Goal: Communication & Community: Answer question/provide support

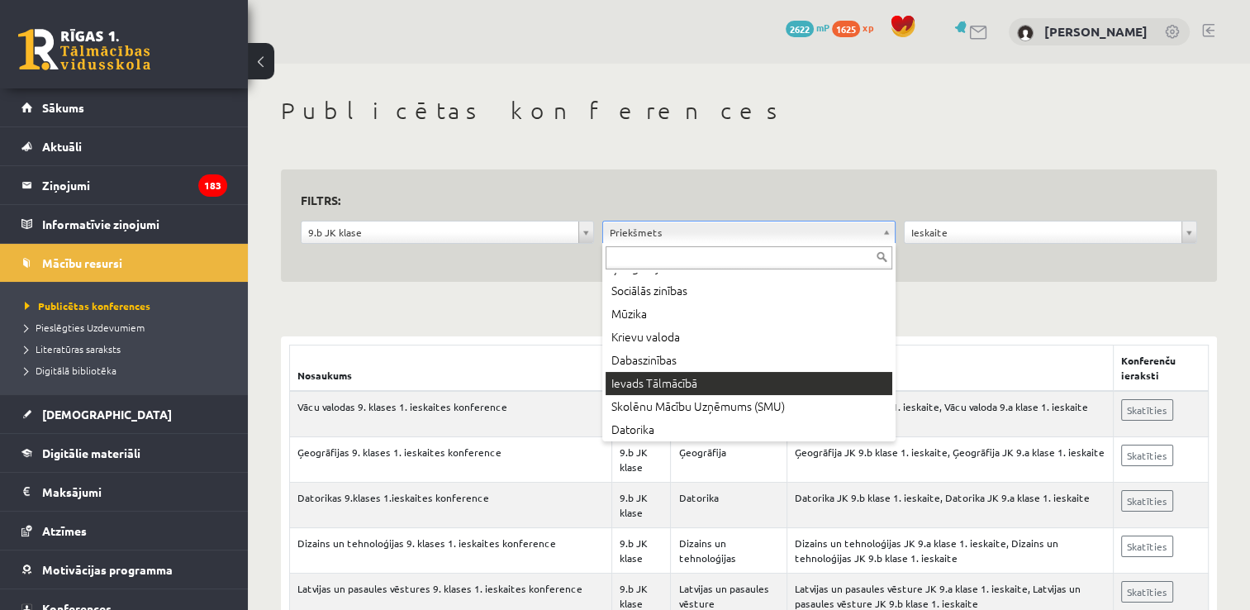
scroll to position [330, 0]
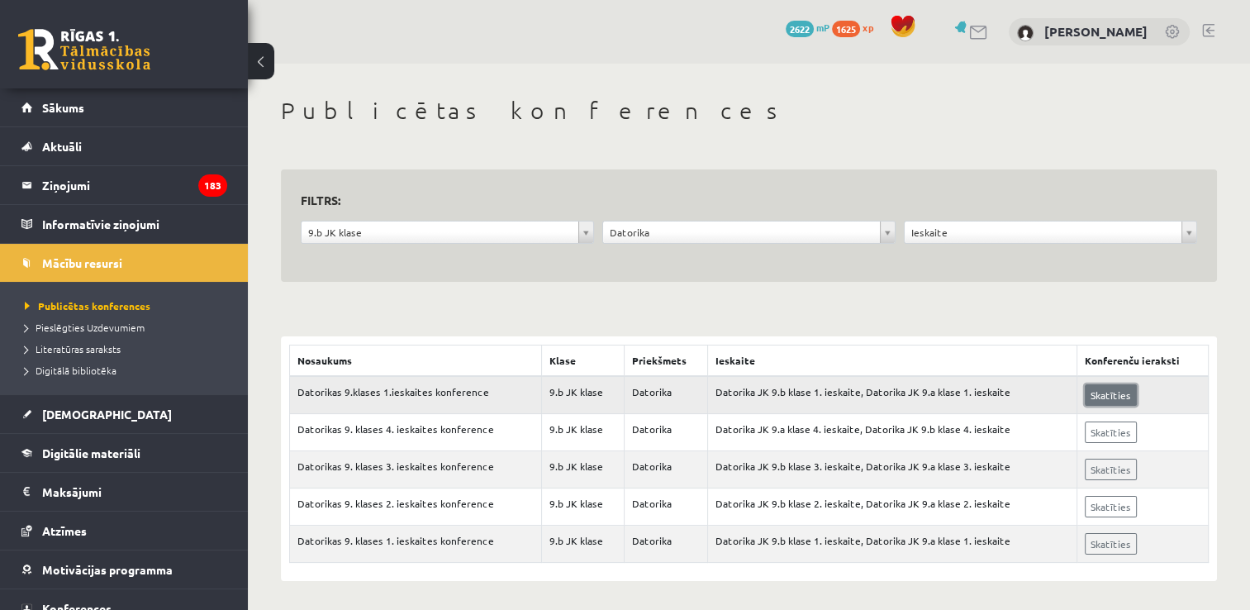
click at [1103, 395] on link "Skatīties" at bounding box center [1111, 394] width 52 height 21
click at [800, 382] on td "Datorika JK 9.b klase 1. ieskaite, Datorika JK 9.a klase 1. ieskaite" at bounding box center [892, 395] width 369 height 38
click at [797, 395] on td "Datorika JK 9.b klase 1. ieskaite, Datorika JK 9.a klase 1. ieskaite" at bounding box center [892, 395] width 369 height 38
drag, startPoint x: 797, startPoint y: 395, endPoint x: 660, endPoint y: 393, distance: 137.1
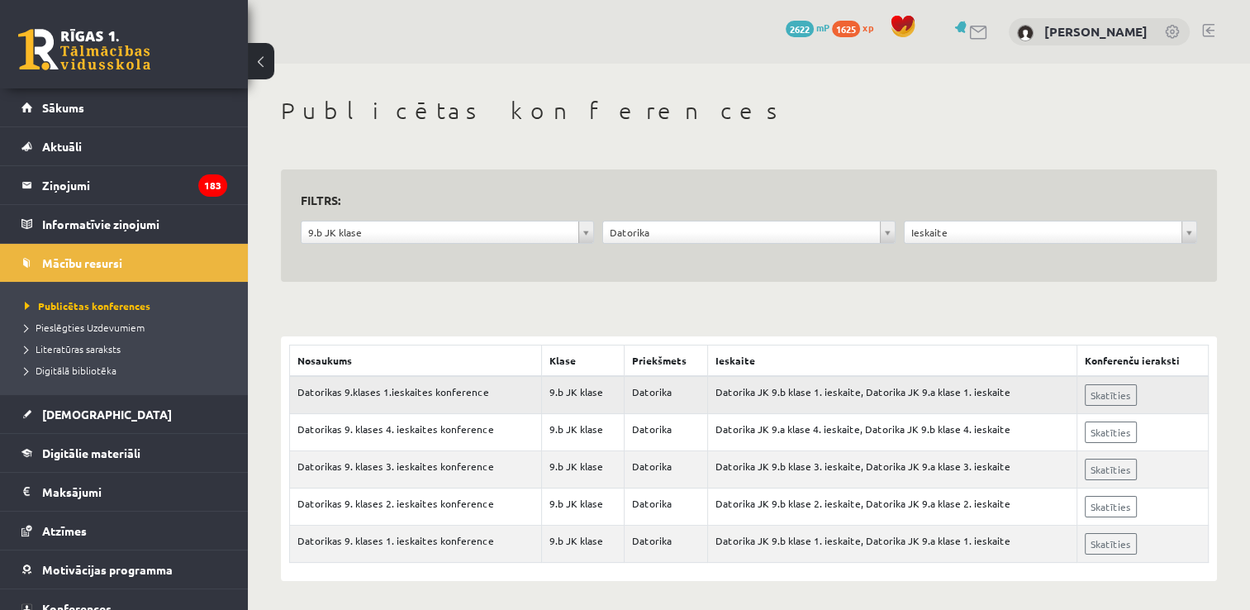
click at [664, 393] on td "Datorika" at bounding box center [665, 395] width 83 height 38
click at [572, 396] on td "9.b JK klase" at bounding box center [583, 395] width 83 height 38
click at [482, 388] on td "Datorikas 9.klases 1.ieskaites konference" at bounding box center [416, 395] width 252 height 38
click at [1093, 397] on link "Skatīties" at bounding box center [1111, 394] width 52 height 21
click at [1110, 544] on link "Skatīties" at bounding box center [1111, 543] width 52 height 21
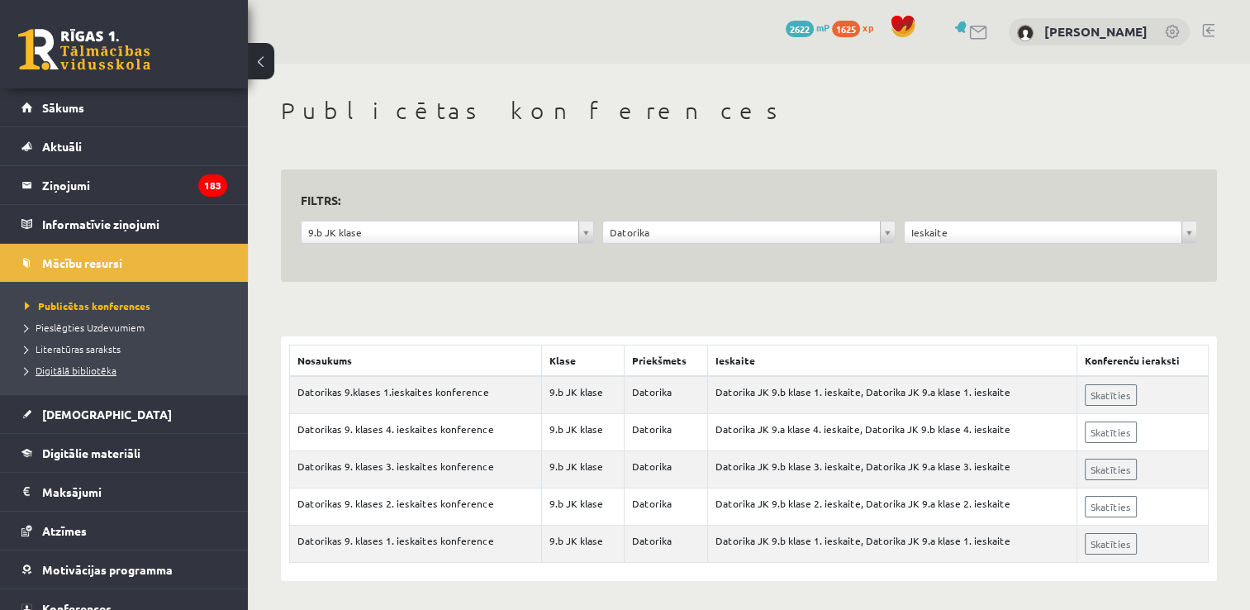
click at [86, 368] on span "Digitālā bibliotēka" at bounding box center [71, 369] width 92 height 13
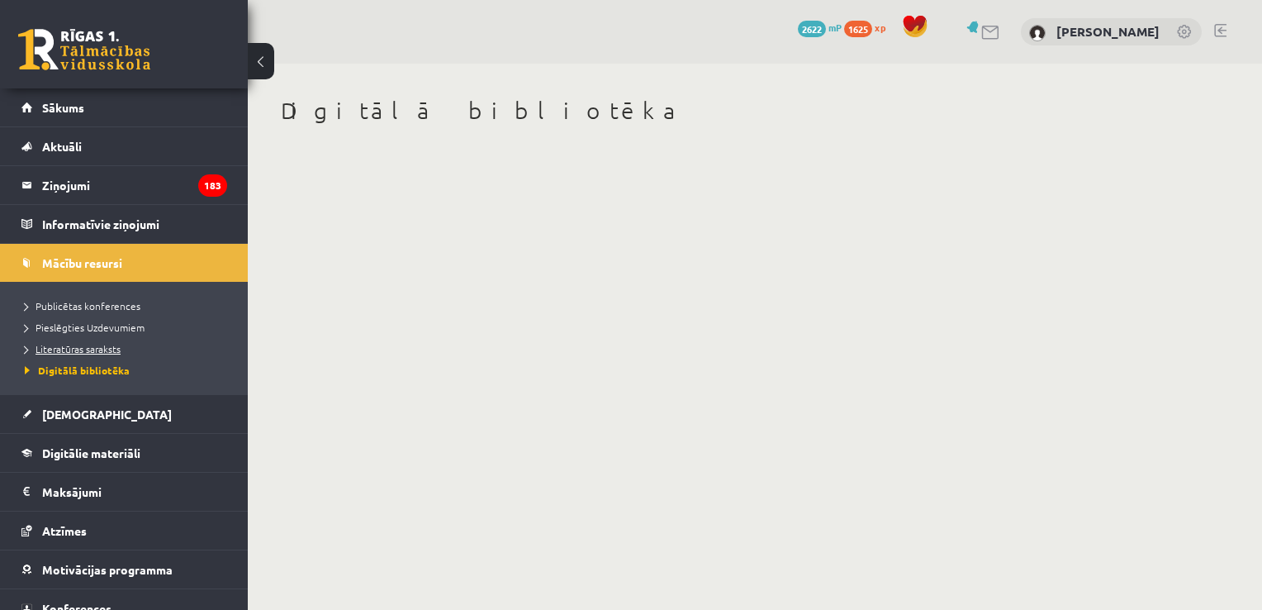
click at [96, 344] on span "Literatūras saraksts" at bounding box center [73, 348] width 96 height 13
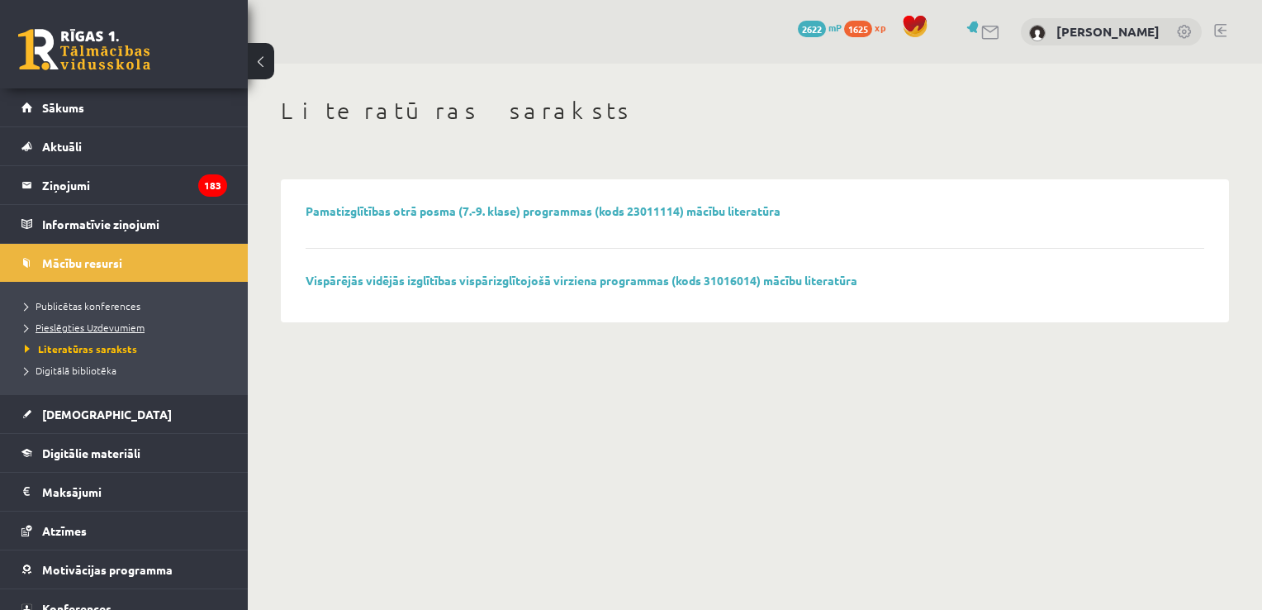
click at [110, 330] on span "Pieslēgties Uzdevumiem" at bounding box center [85, 326] width 120 height 13
click at [112, 309] on span "Publicētas konferences" at bounding box center [83, 305] width 116 height 13
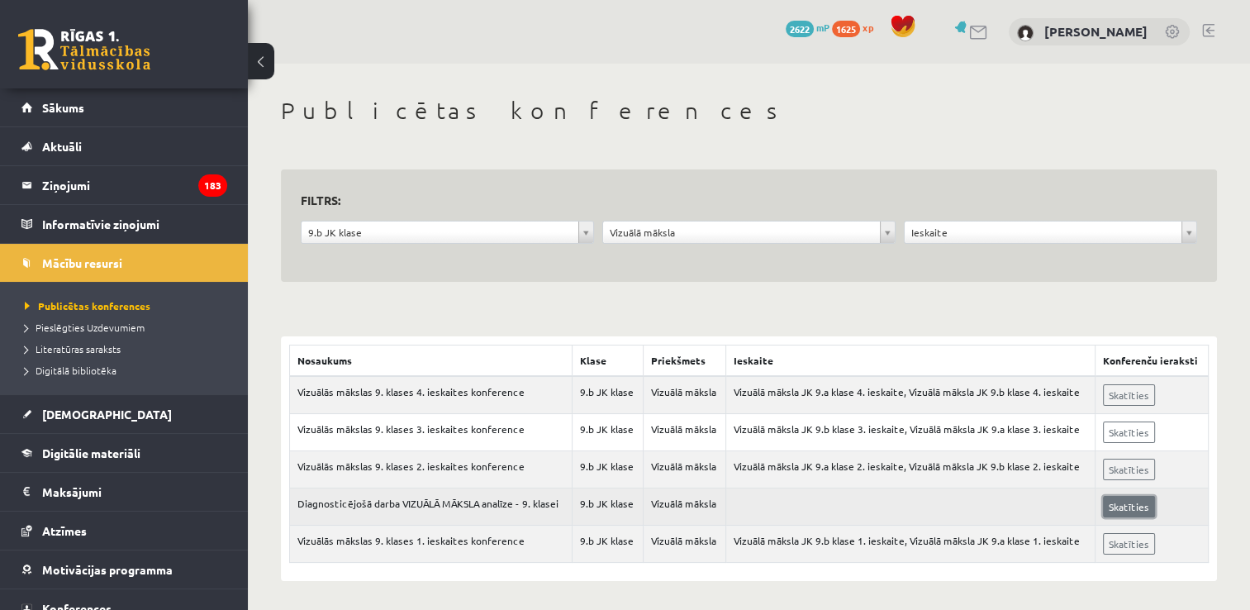
click at [1130, 501] on link "Skatīties" at bounding box center [1129, 506] width 52 height 21
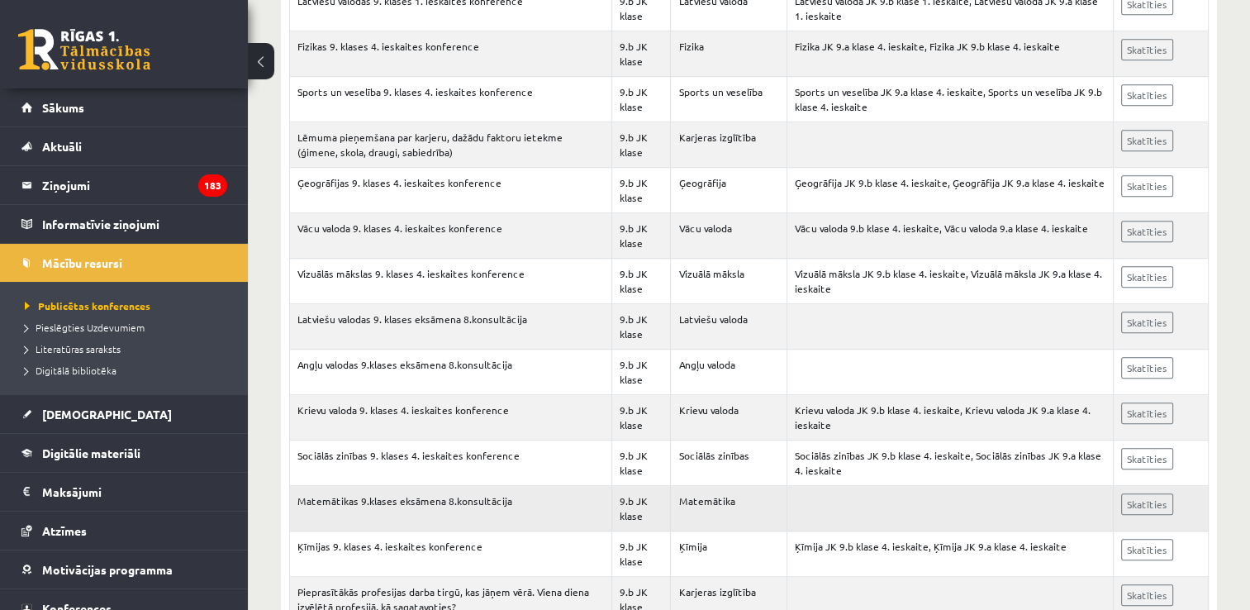
scroll to position [909, 0]
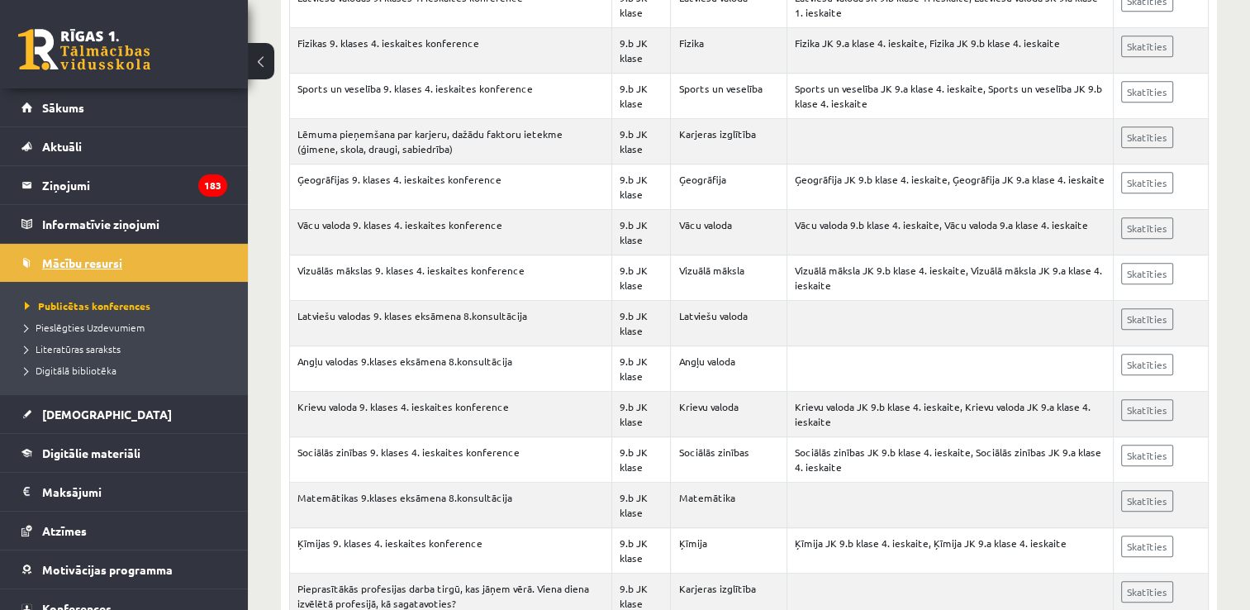
click at [88, 259] on span "Mācību resursi" at bounding box center [82, 262] width 80 height 15
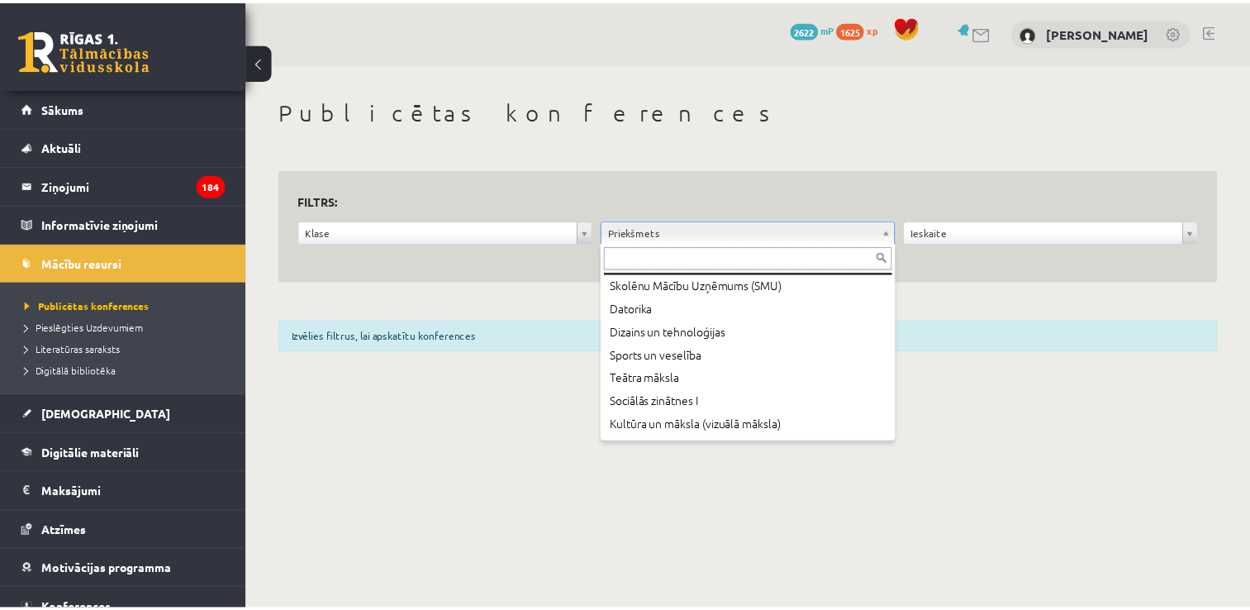
scroll to position [330, 0]
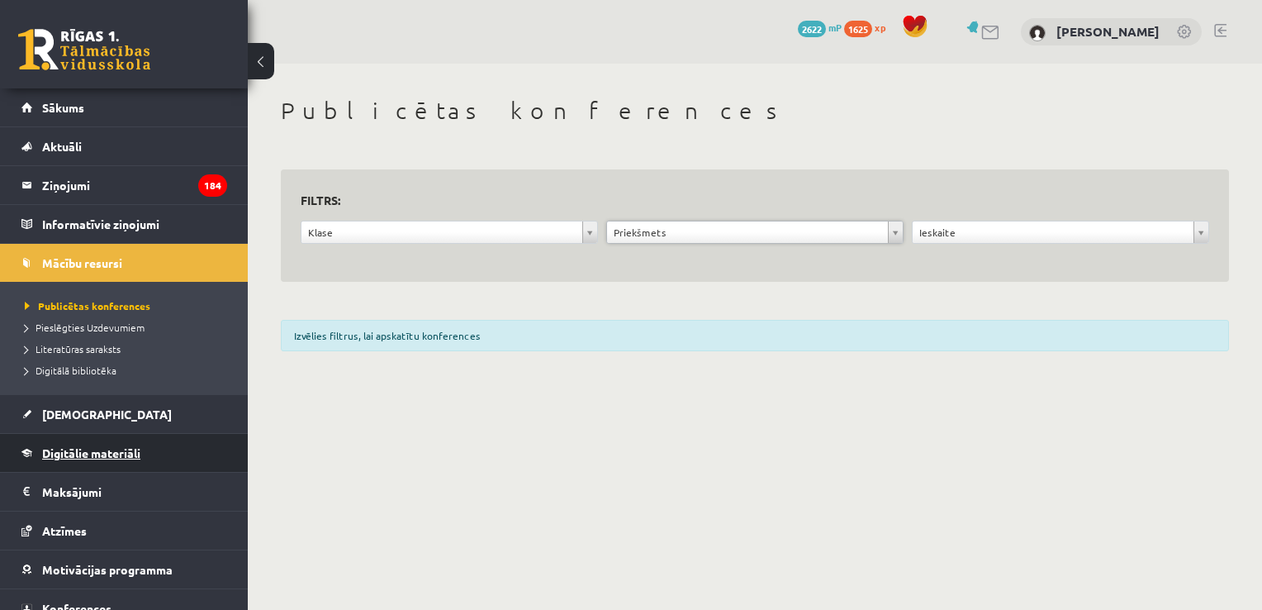
click at [102, 453] on span "Digitālie materiāli" at bounding box center [91, 452] width 98 height 15
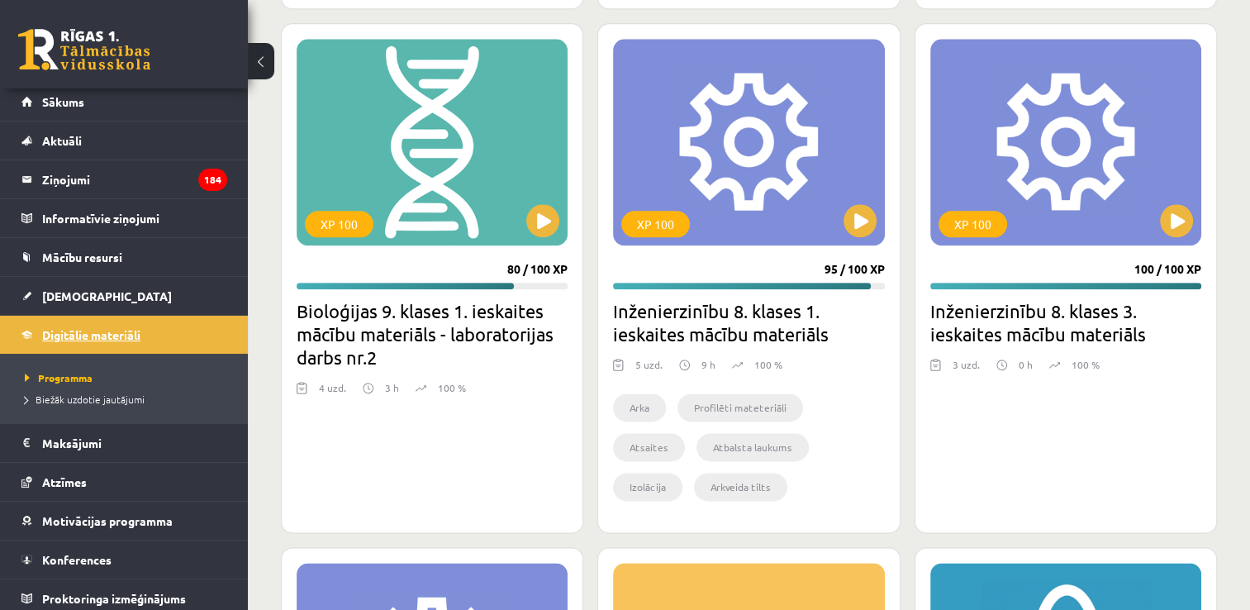
scroll to position [11, 0]
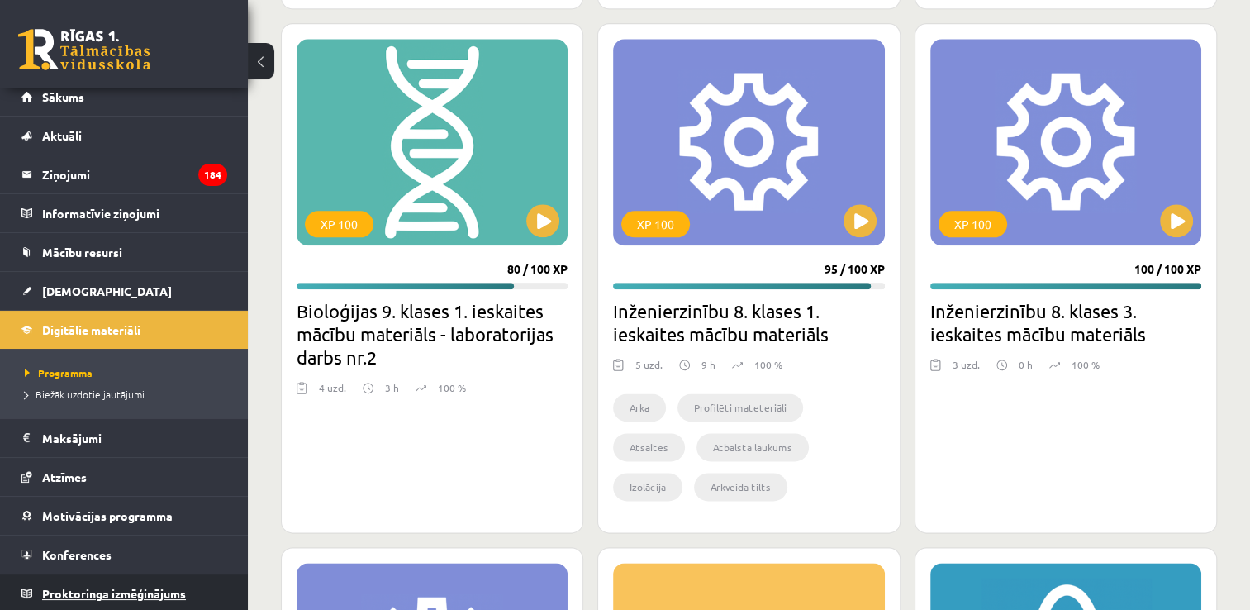
click at [170, 591] on span "Proktoringa izmēģinājums" at bounding box center [114, 593] width 144 height 15
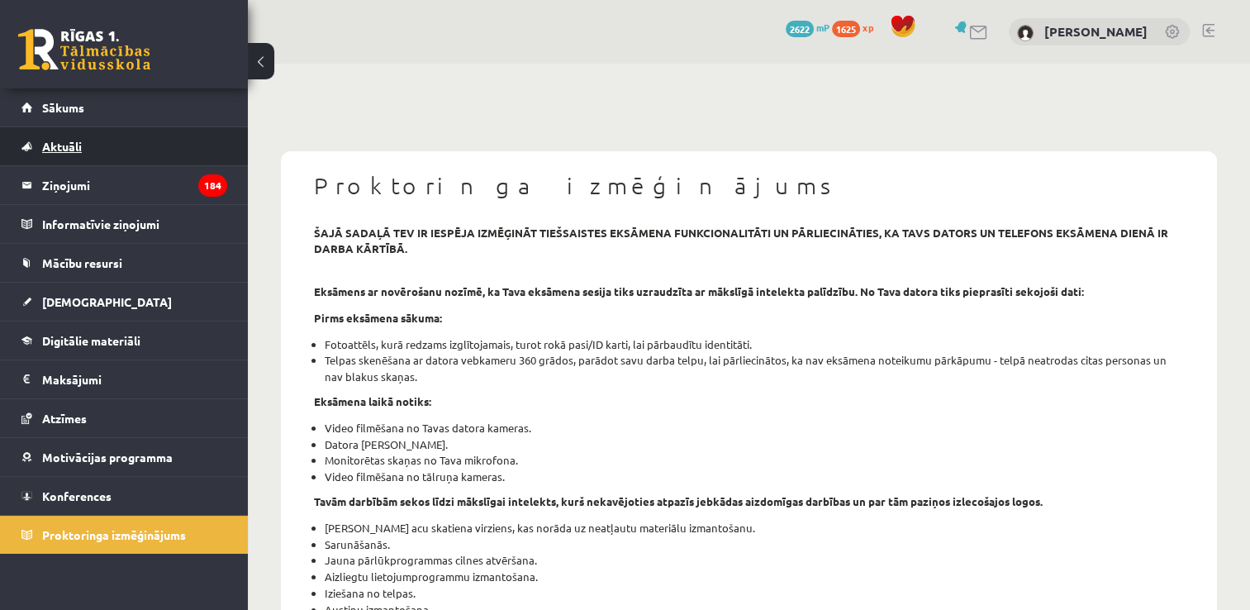
click at [83, 146] on link "Aktuāli" at bounding box center [124, 146] width 206 height 38
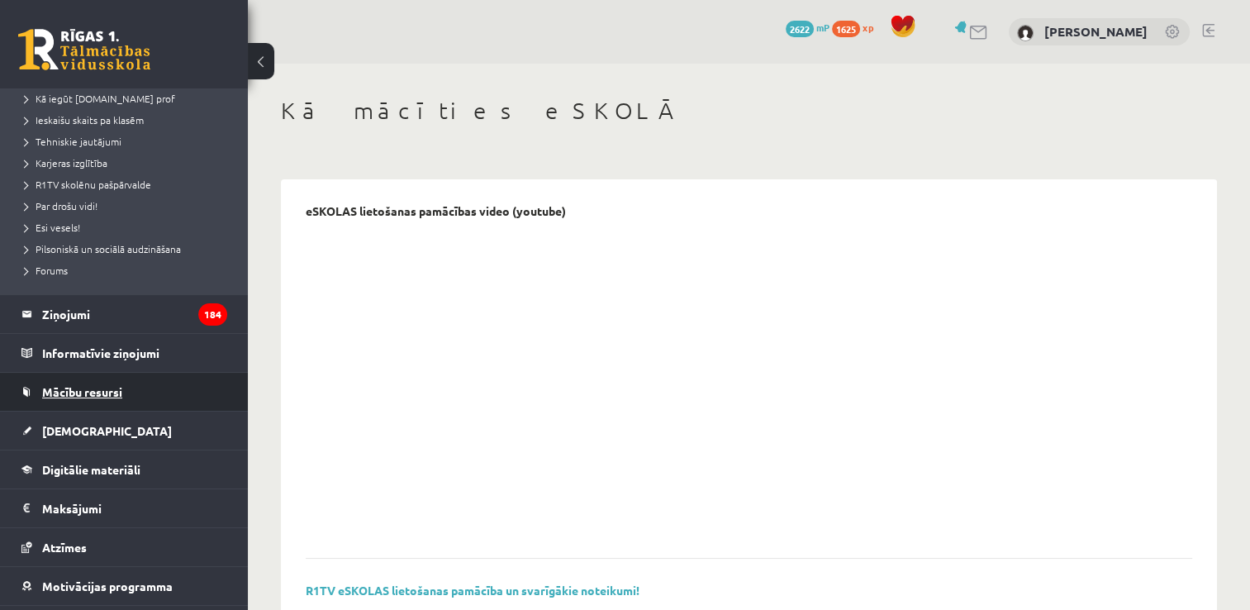
scroll to position [248, 0]
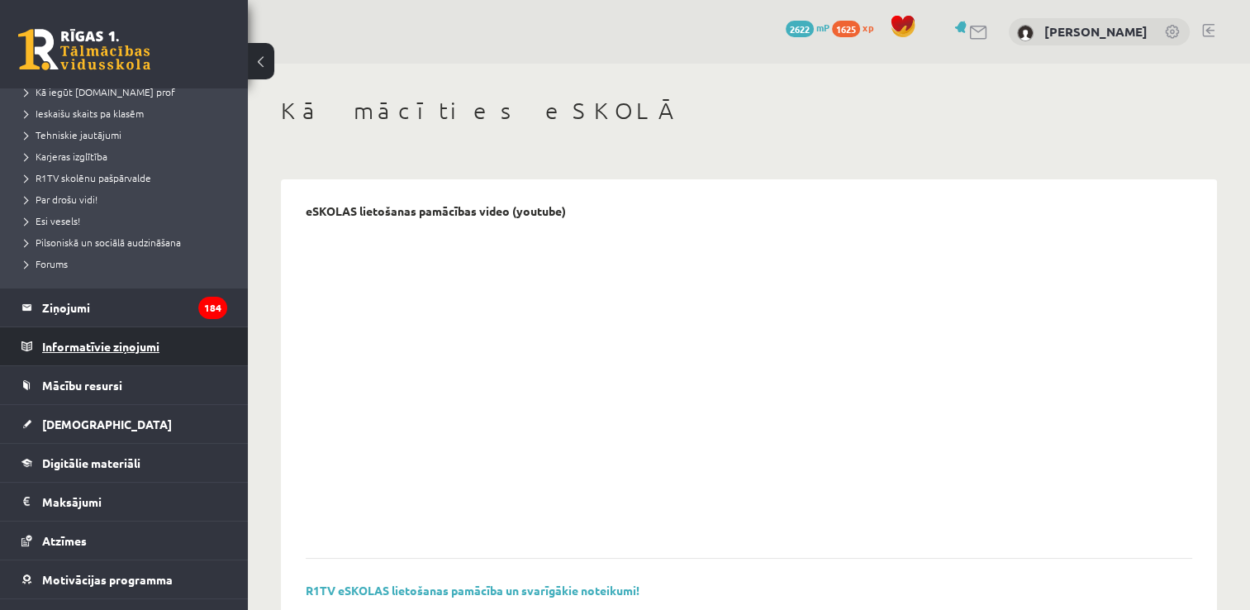
click at [118, 345] on legend "Informatīvie ziņojumi 0" at bounding box center [134, 346] width 185 height 38
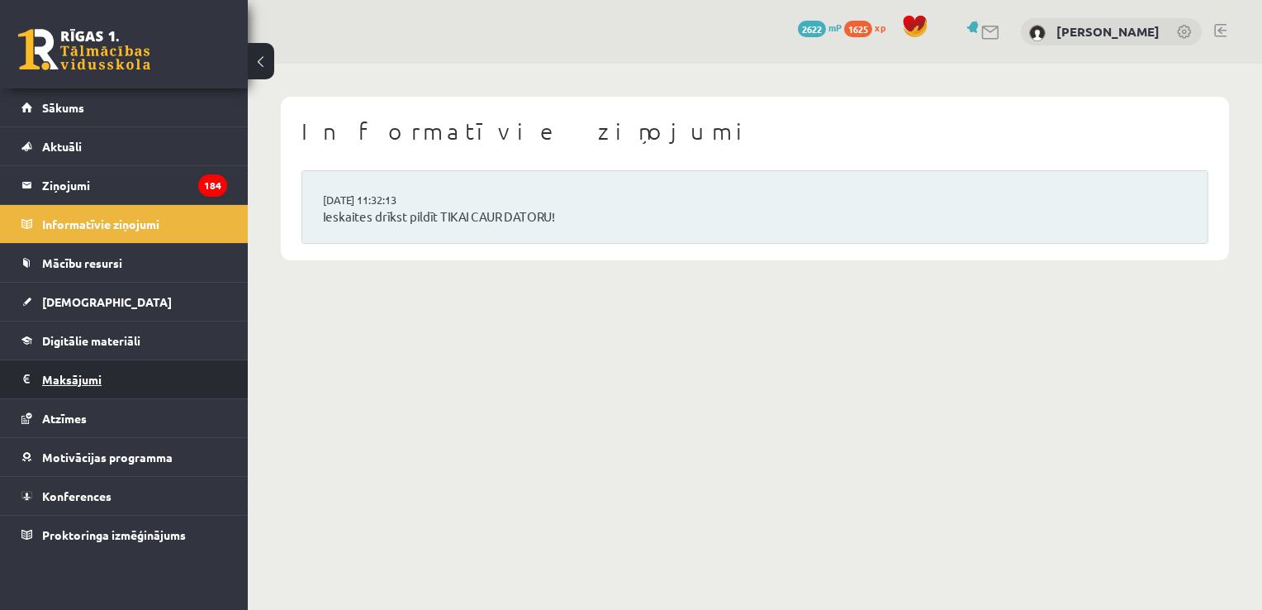
click at [75, 385] on legend "Maksājumi 0" at bounding box center [134, 379] width 185 height 38
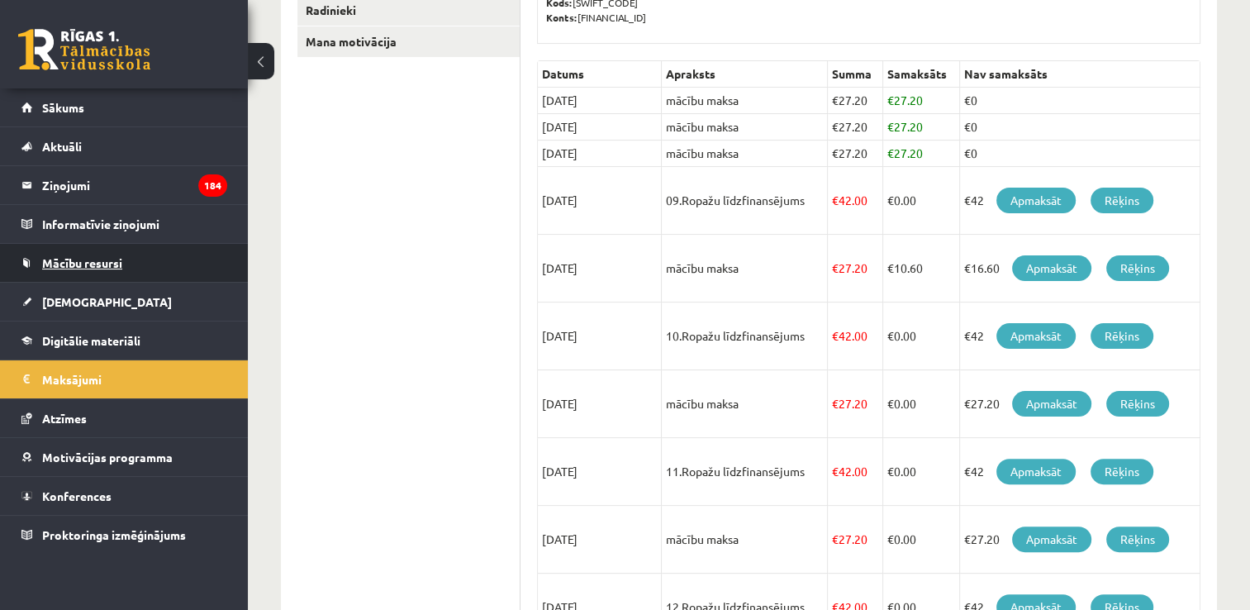
scroll to position [248, 0]
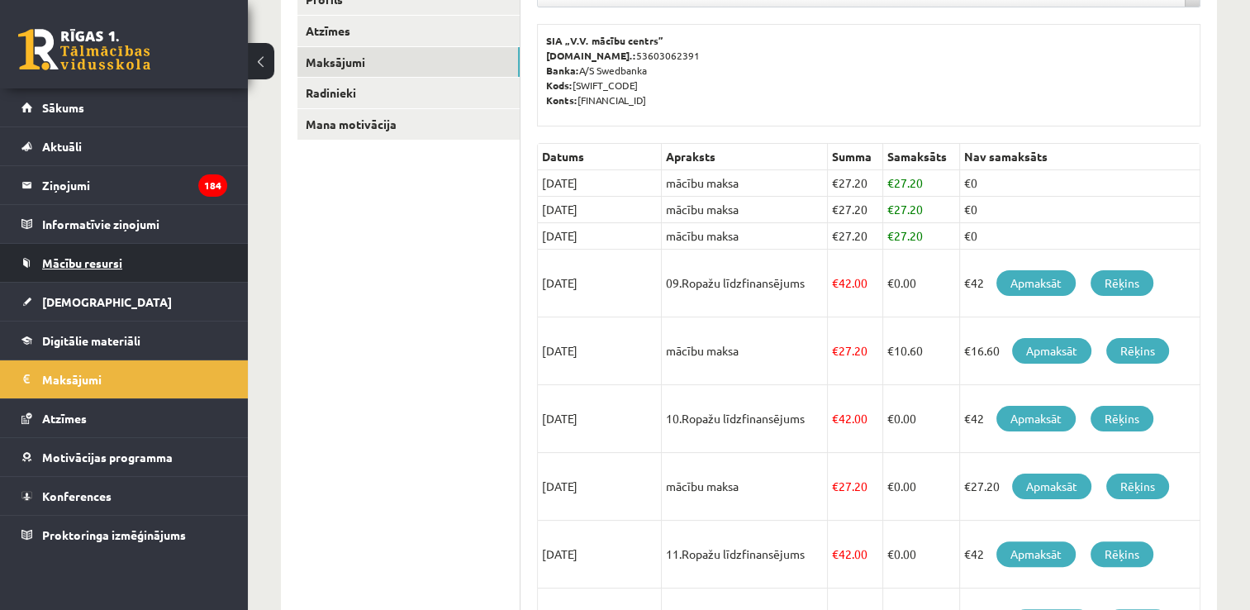
click at [107, 264] on span "Mācību resursi" at bounding box center [82, 262] width 80 height 15
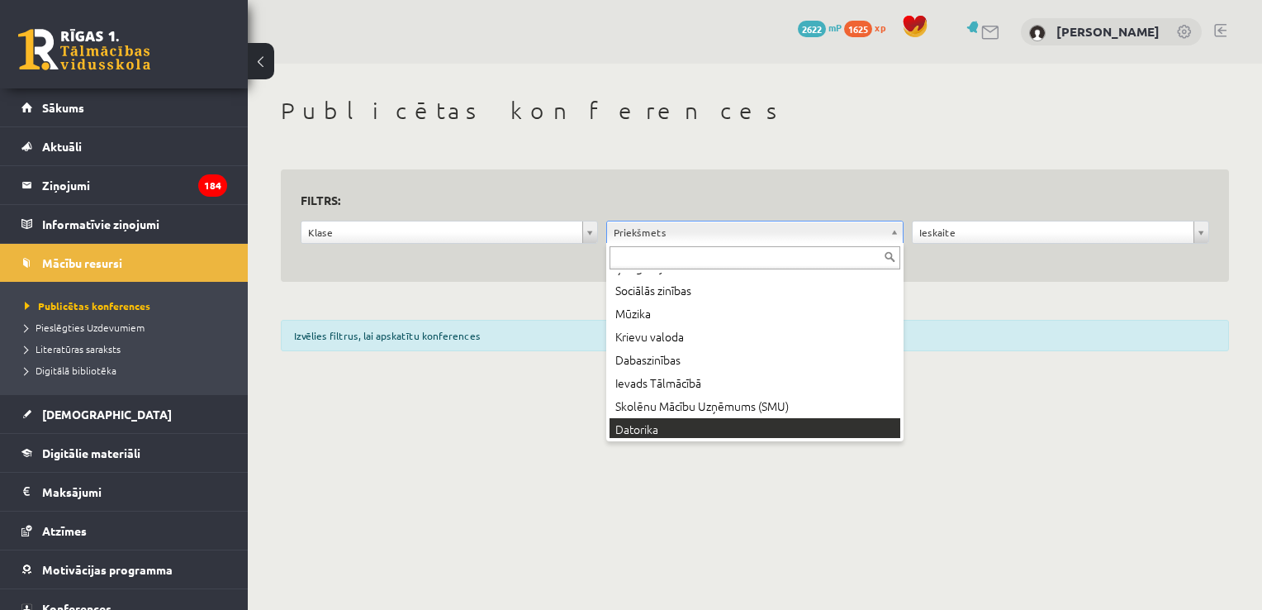
scroll to position [251, 0]
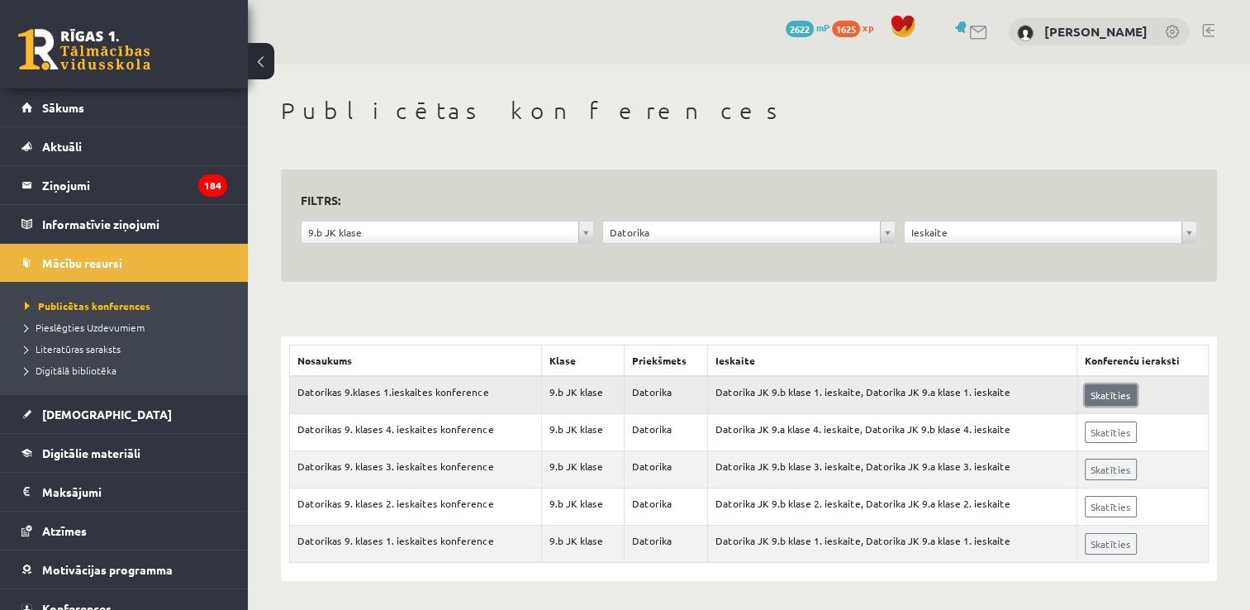
click at [1098, 392] on link "Skatīties" at bounding box center [1111, 394] width 52 height 21
click at [1113, 538] on link "Skatīties" at bounding box center [1111, 543] width 52 height 21
click at [69, 183] on legend "Ziņojumi 184" at bounding box center [134, 185] width 185 height 38
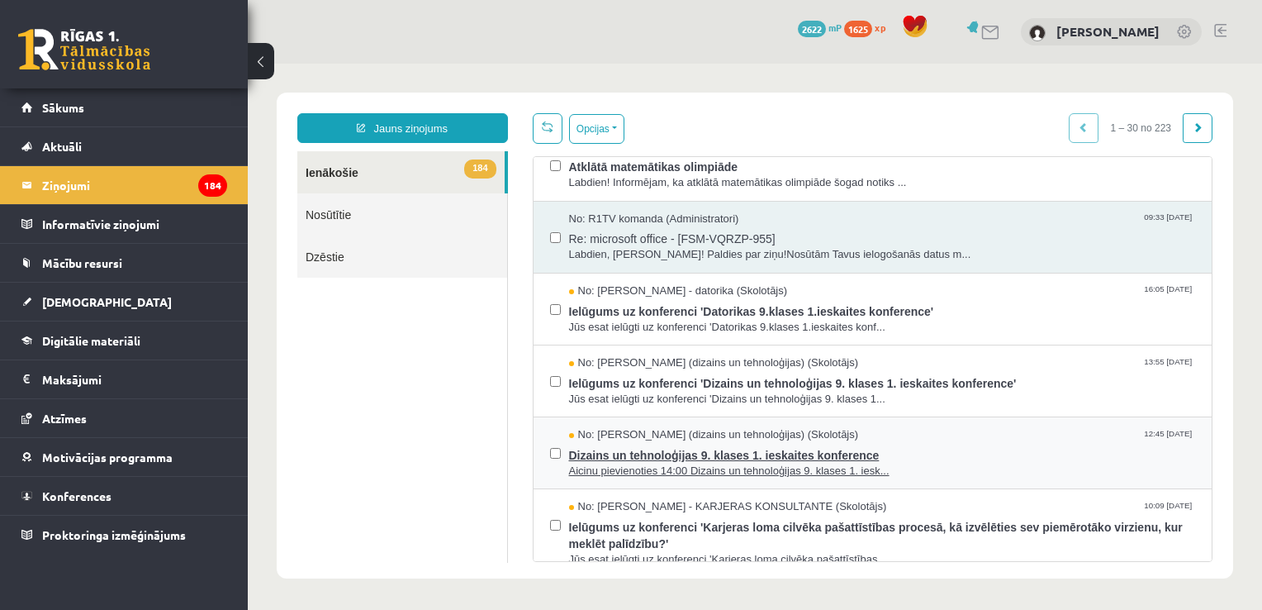
scroll to position [496, 0]
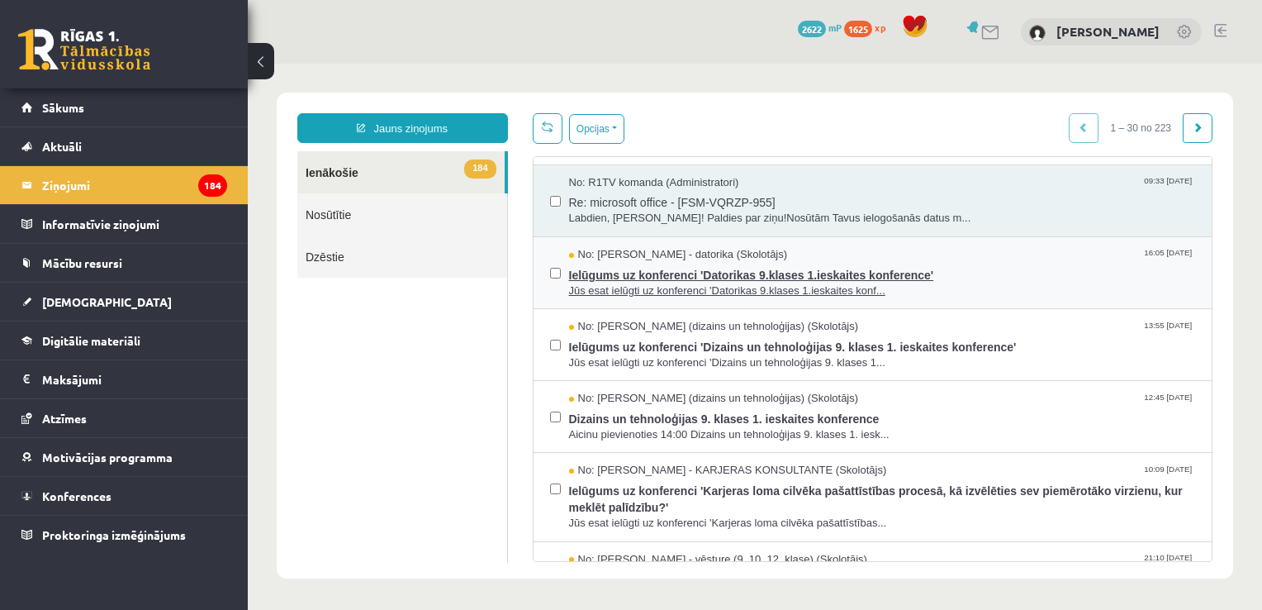
click at [686, 272] on span "Ielūgums uz konferenci 'Datorikas 9.klases 1.ieskaites konference'" at bounding box center [882, 273] width 627 height 21
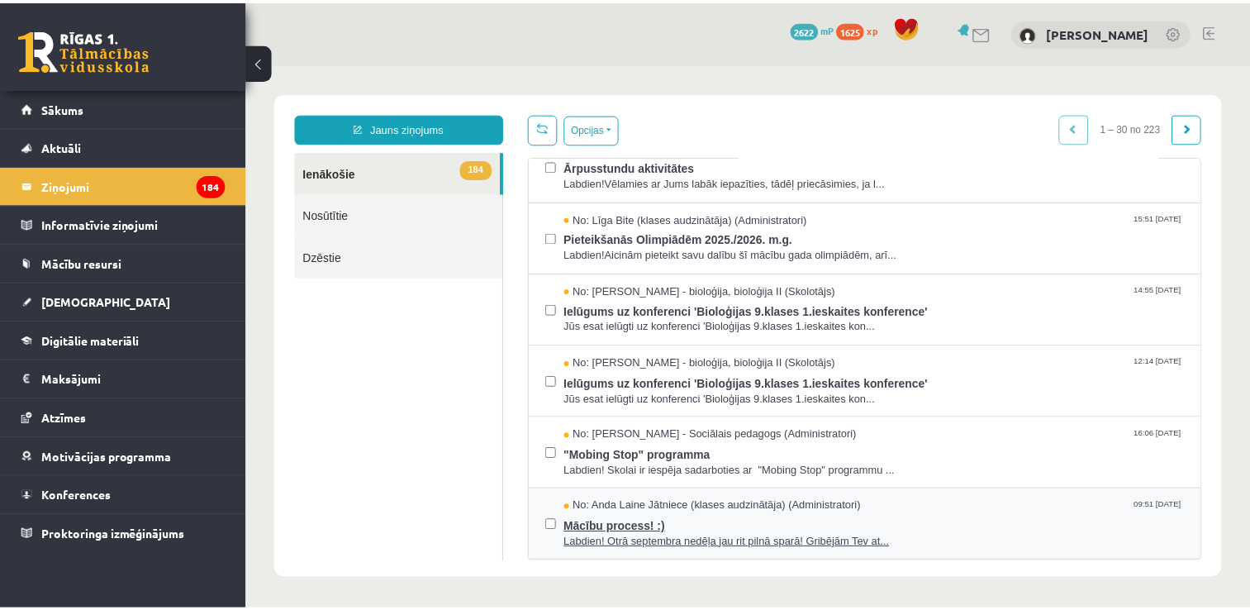
scroll to position [1517, 0]
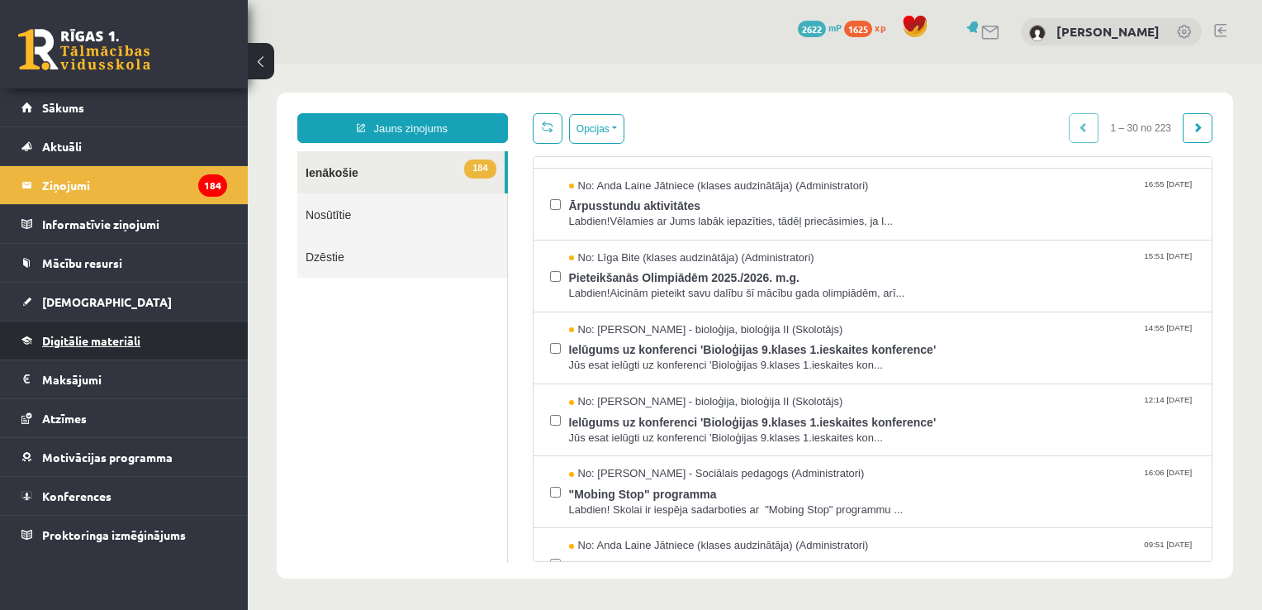
click at [109, 336] on span "Digitālie materiāli" at bounding box center [91, 340] width 98 height 15
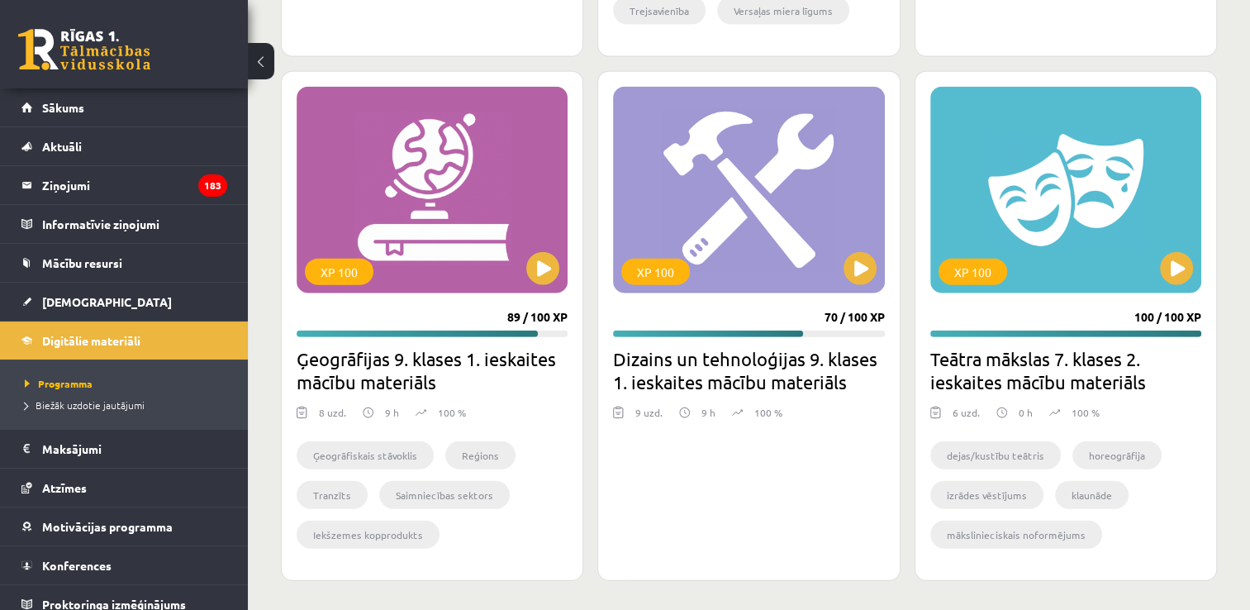
scroll to position [3845, 0]
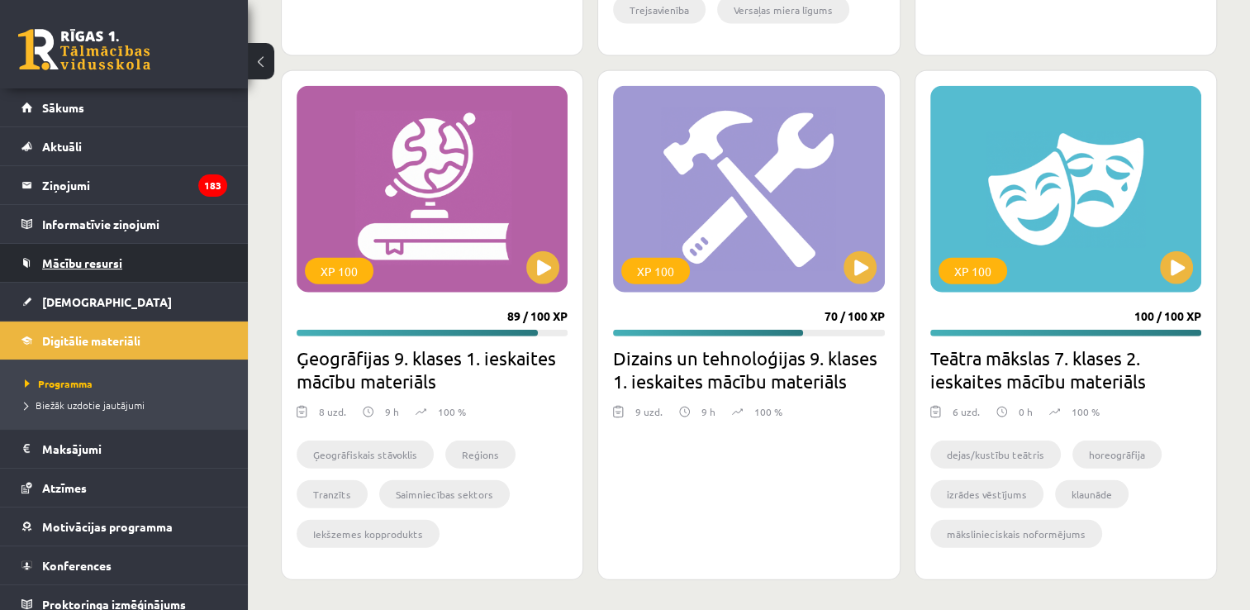
click at [99, 265] on span "Mācību resursi" at bounding box center [82, 262] width 80 height 15
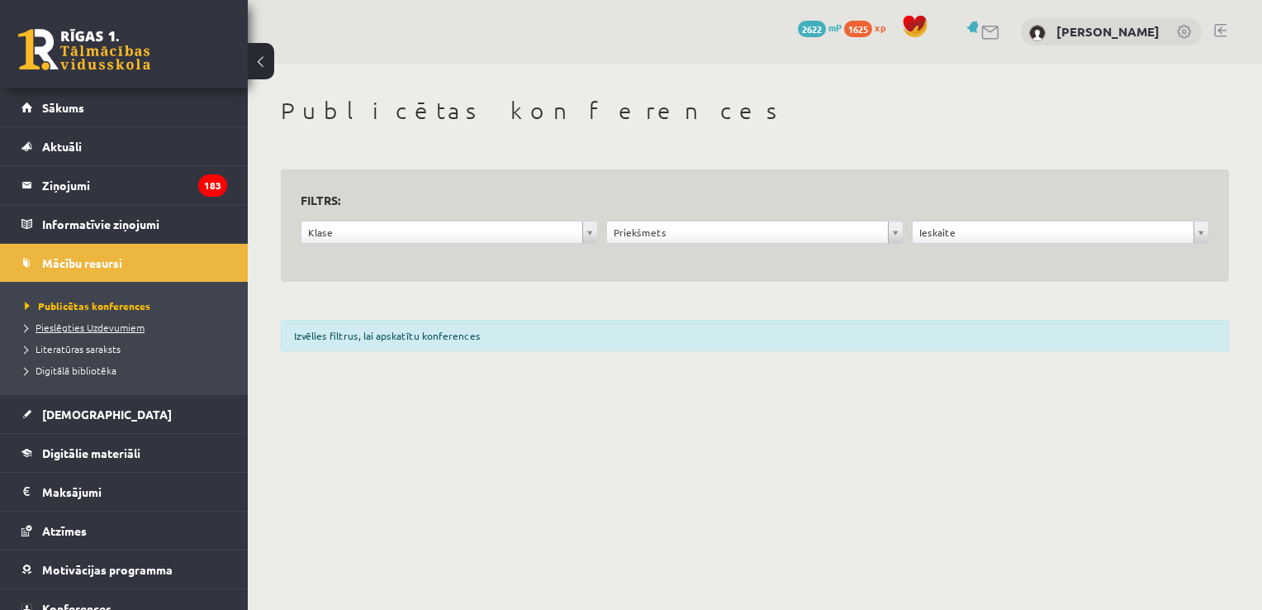
click at [108, 325] on span "Pieslēgties Uzdevumiem" at bounding box center [85, 326] width 120 height 13
click at [86, 347] on span "Literatūras saraksts" at bounding box center [73, 348] width 96 height 13
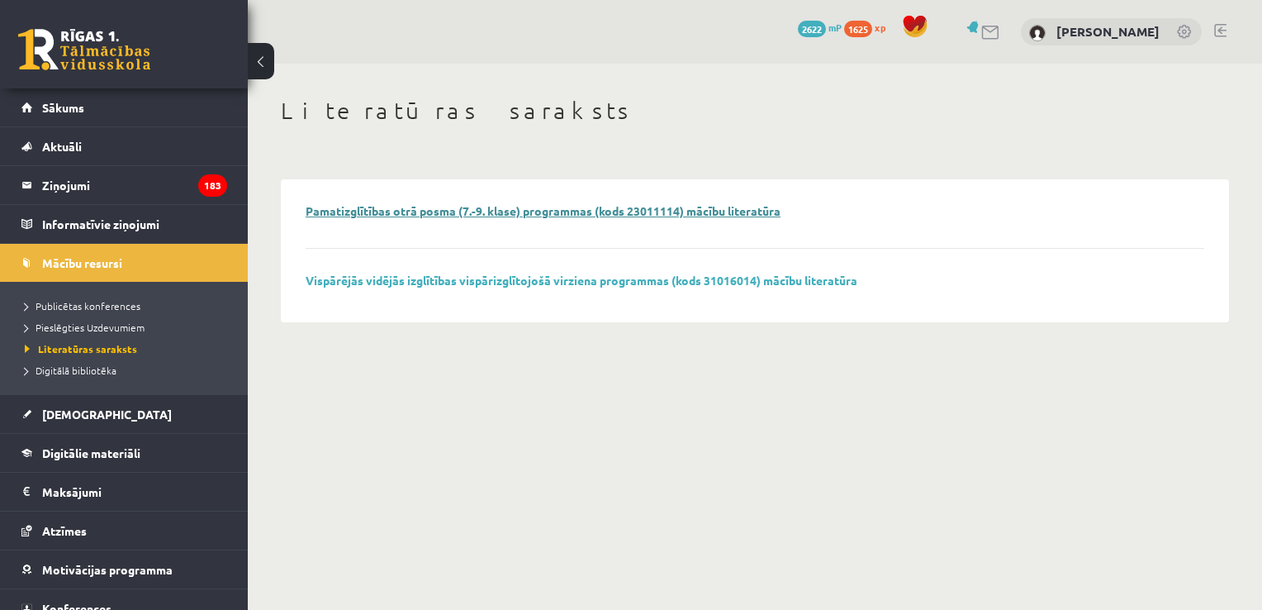
click at [450, 216] on link "Pamatizglītības otrā posma (7.-9. klase) programmas (kods 23011114) mācību lite…" at bounding box center [543, 210] width 475 height 15
click at [88, 369] on span "Digitālā bibliotēka" at bounding box center [71, 369] width 92 height 13
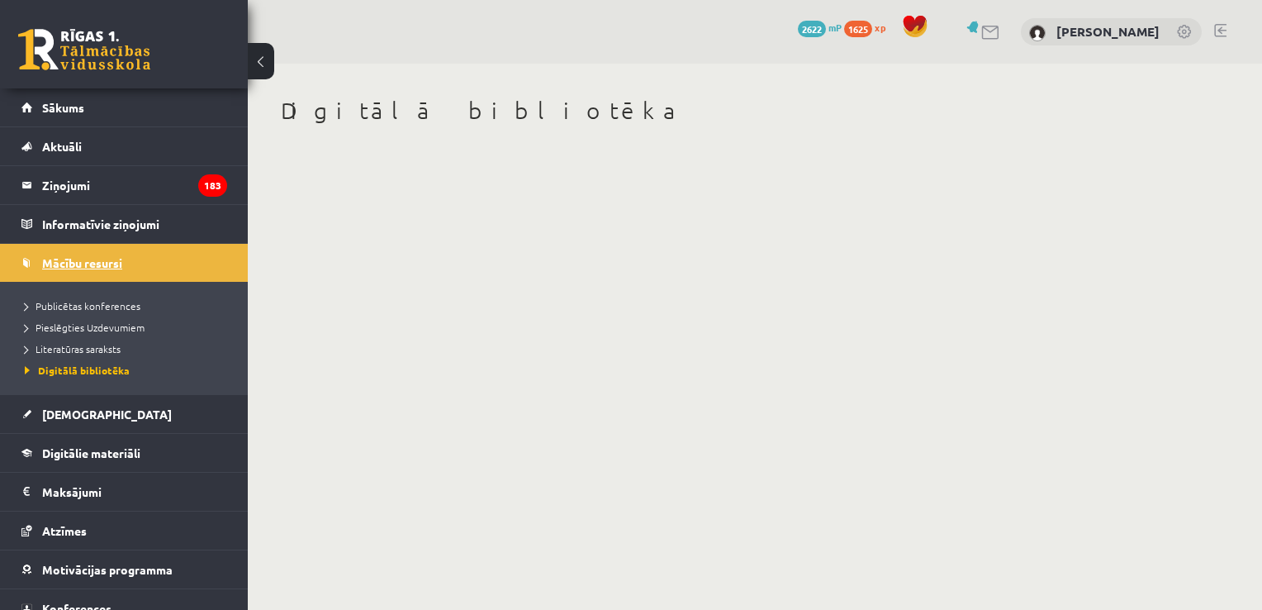
click at [63, 259] on span "Mācību resursi" at bounding box center [82, 262] width 80 height 15
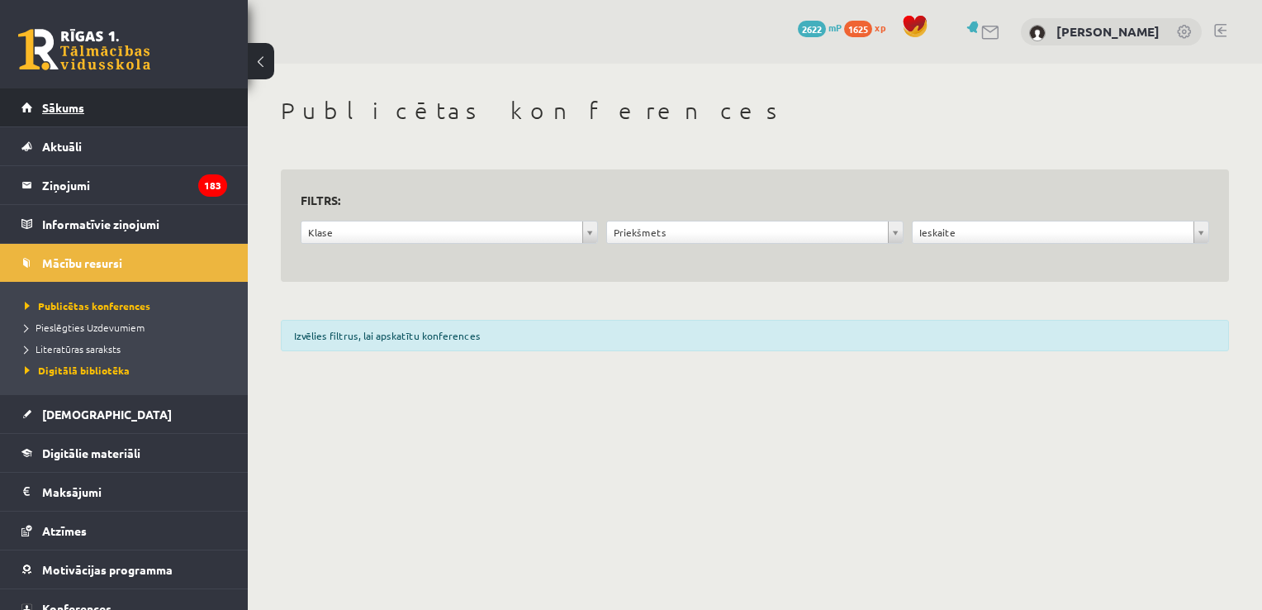
click at [70, 100] on link "Sākums" at bounding box center [124, 107] width 206 height 38
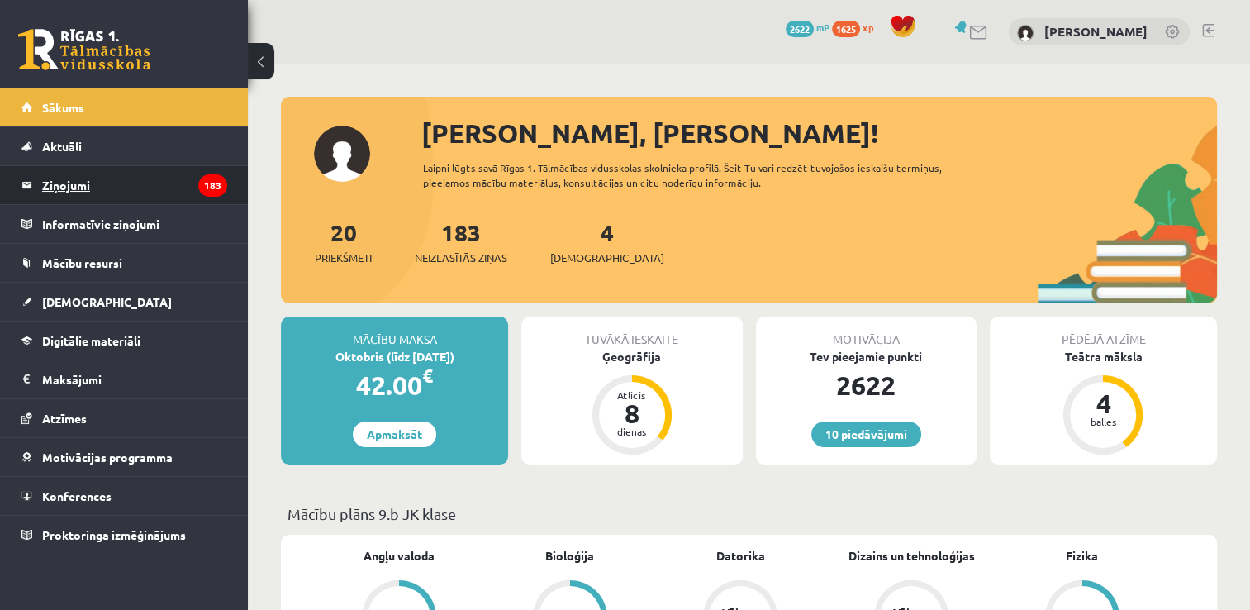
click at [86, 188] on legend "Ziņojumi 183" at bounding box center [134, 185] width 185 height 38
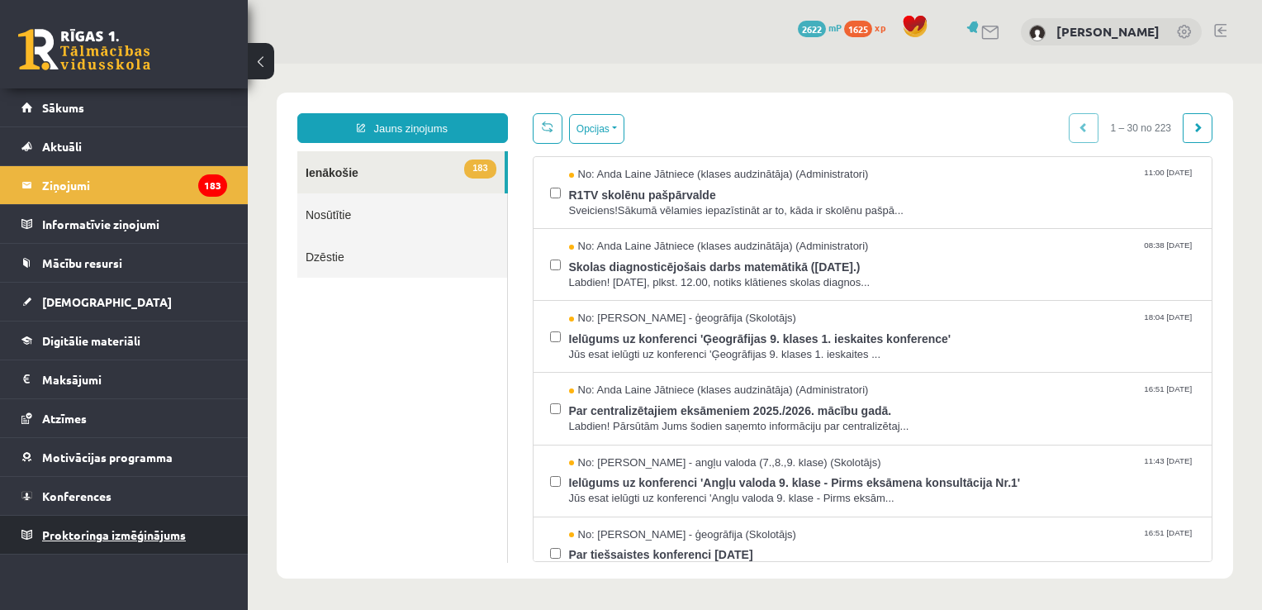
click at [130, 534] on span "Proktoringa izmēģinājums" at bounding box center [114, 534] width 144 height 15
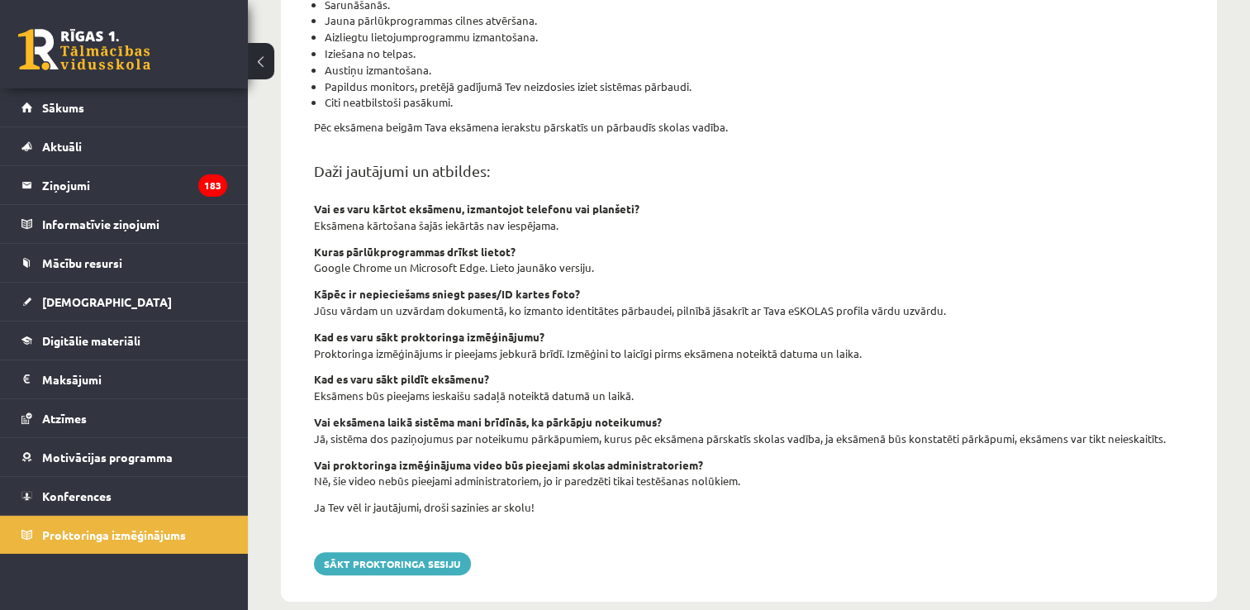
scroll to position [563, 0]
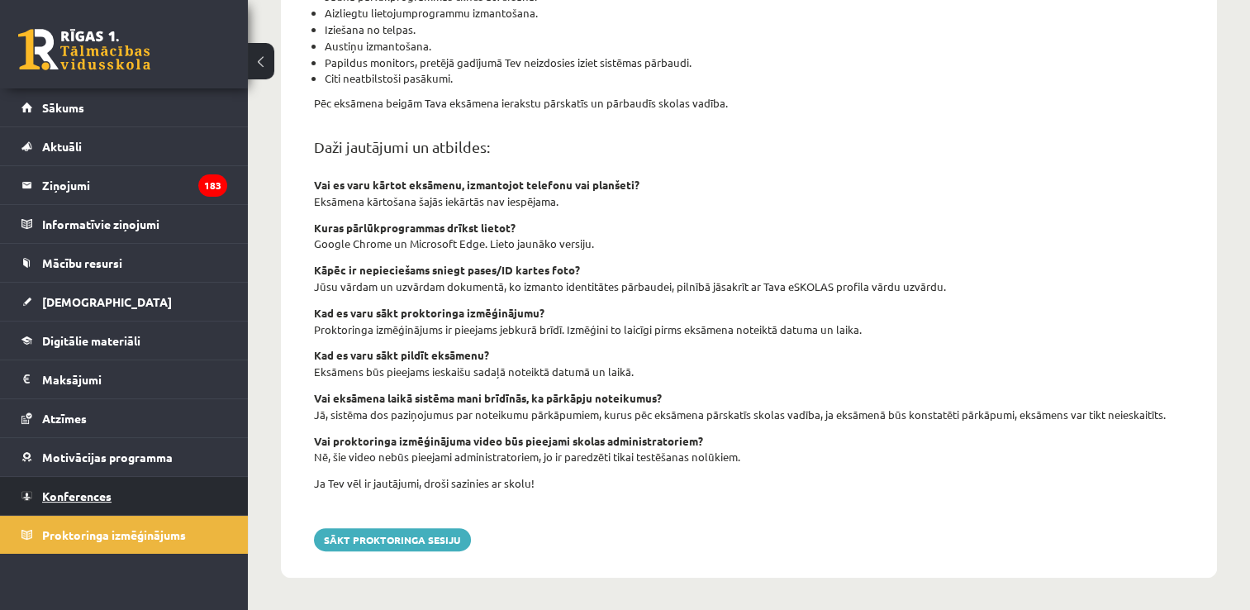
click at [74, 485] on link "Konferences" at bounding box center [124, 496] width 206 height 38
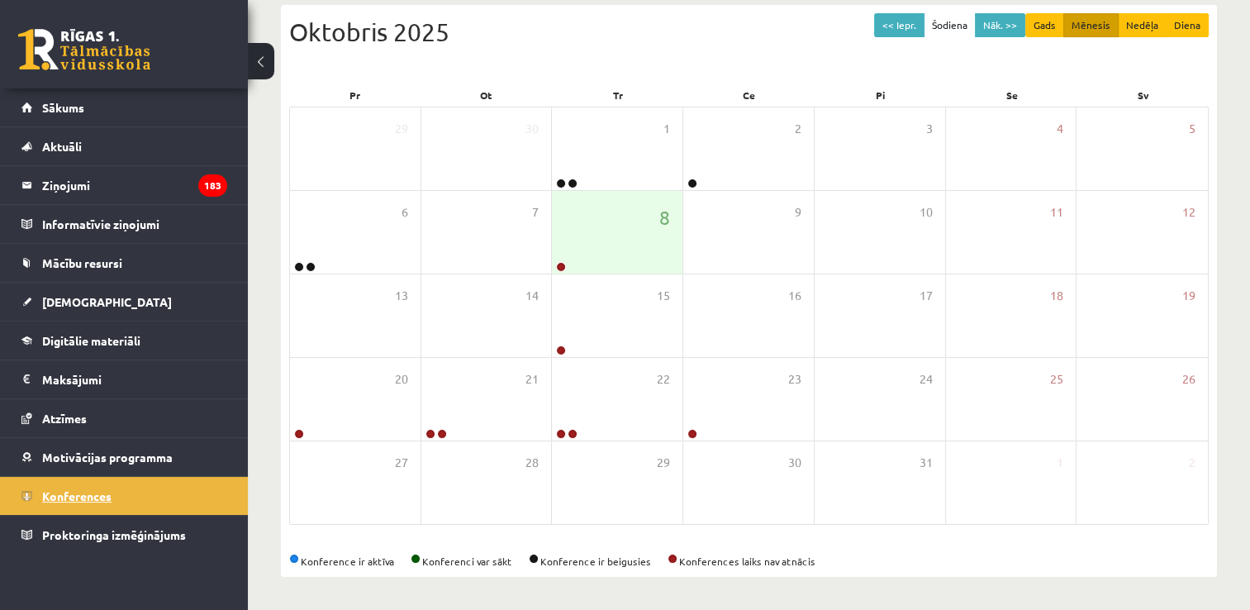
scroll to position [178, 0]
click at [119, 453] on span "Motivācijas programma" at bounding box center [107, 456] width 131 height 15
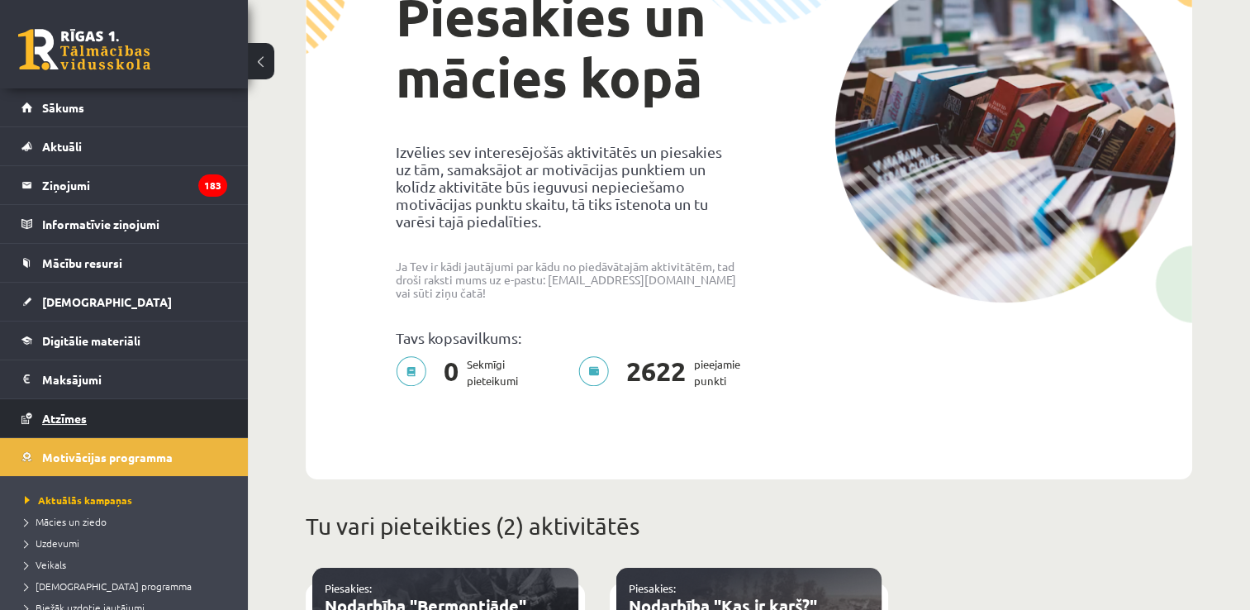
click at [78, 419] on span "Atzīmes" at bounding box center [64, 418] width 45 height 15
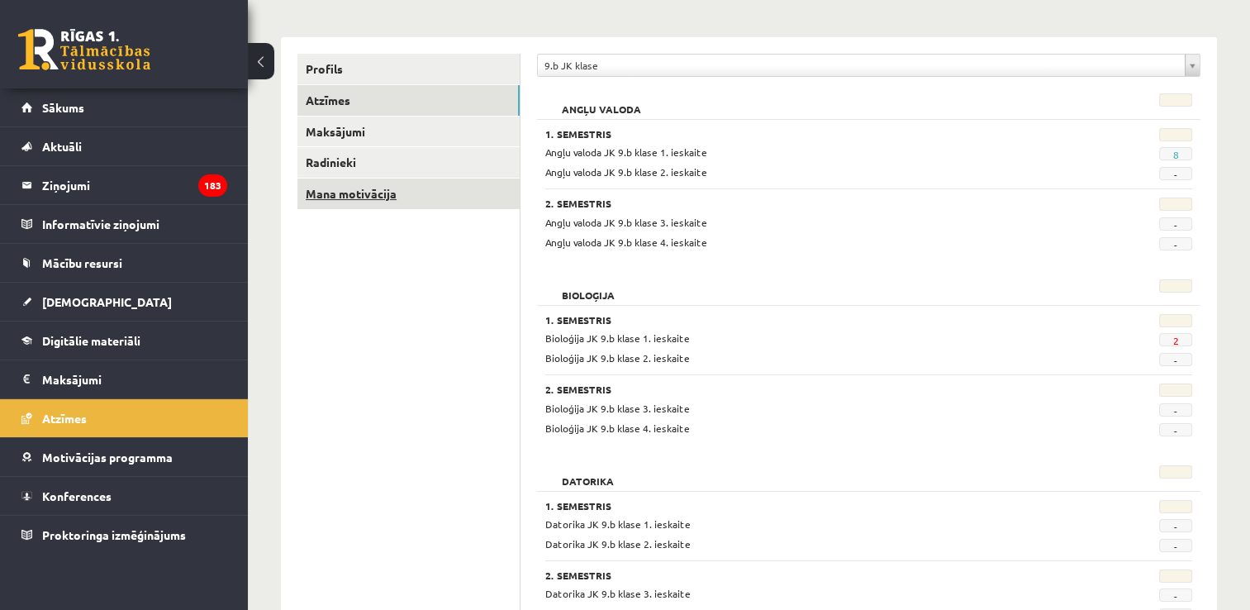
click at [352, 196] on link "Mana motivācija" at bounding box center [408, 193] width 222 height 31
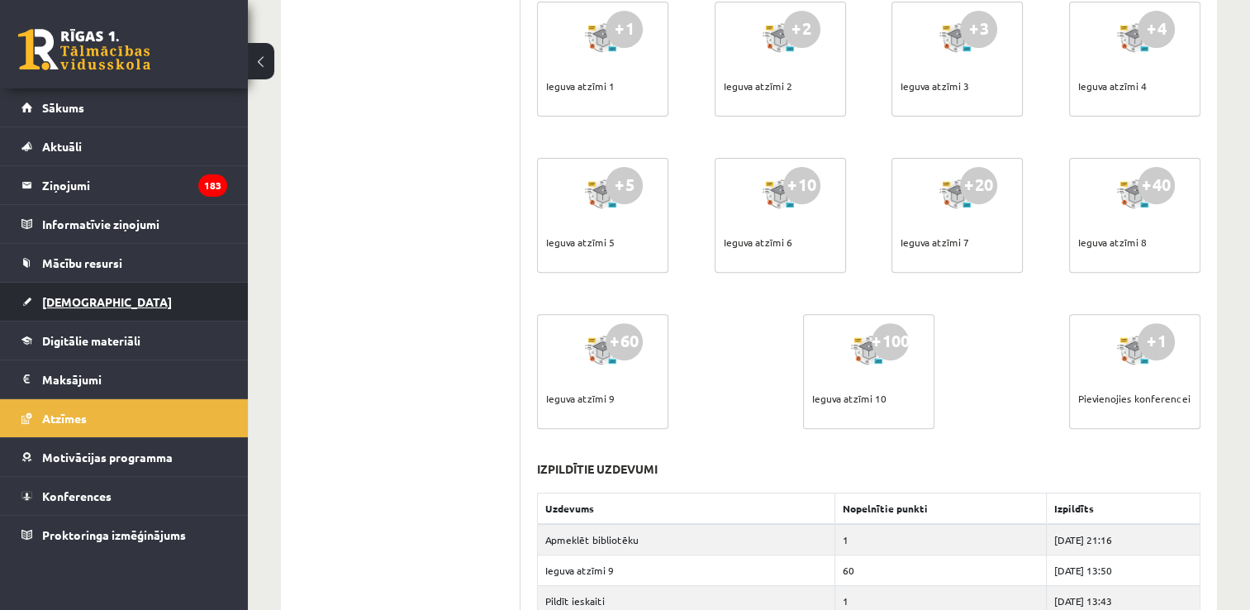
scroll to position [591, 0]
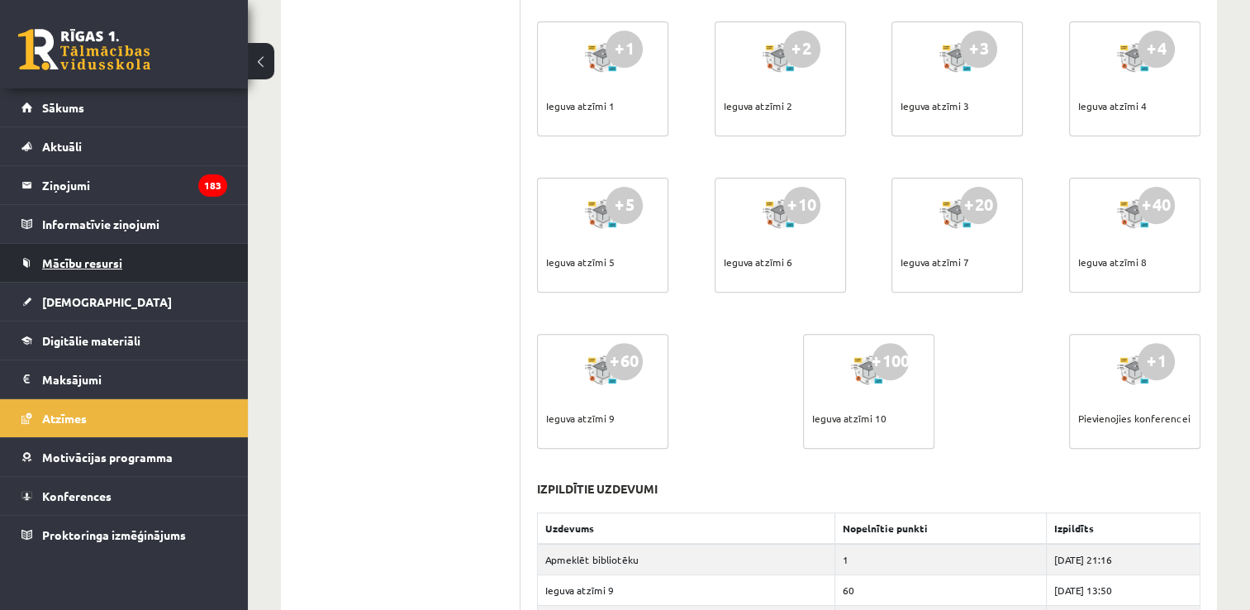
click at [96, 263] on span "Mācību resursi" at bounding box center [82, 262] width 80 height 15
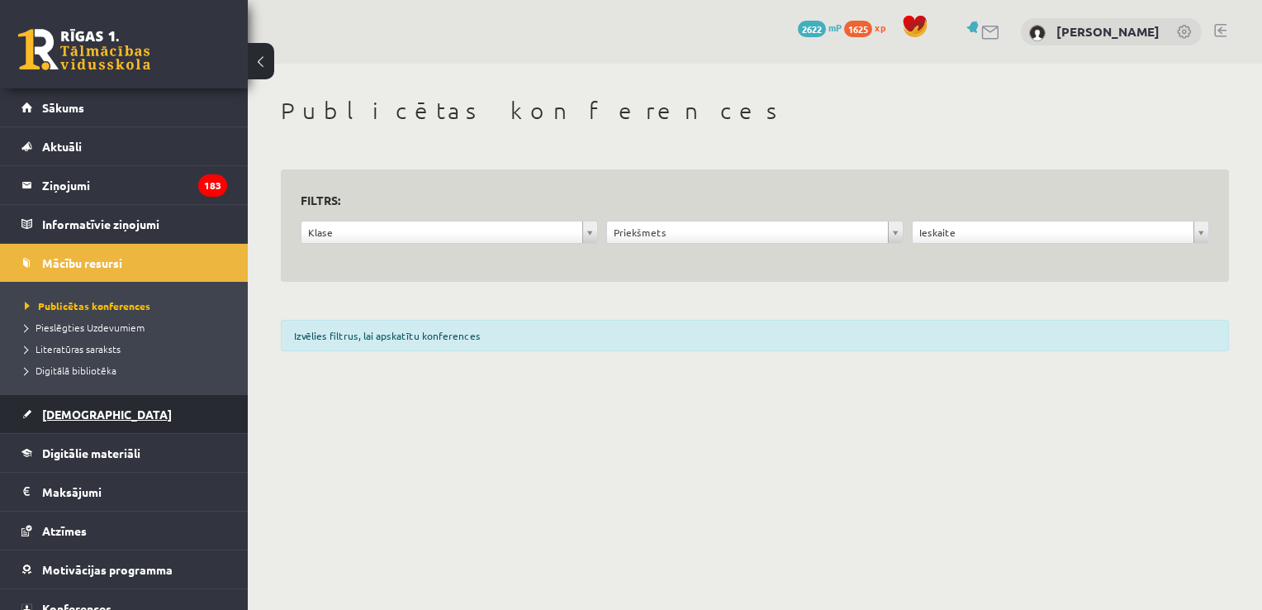
click at [76, 411] on span "[DEMOGRAPHIC_DATA]" at bounding box center [107, 413] width 130 height 15
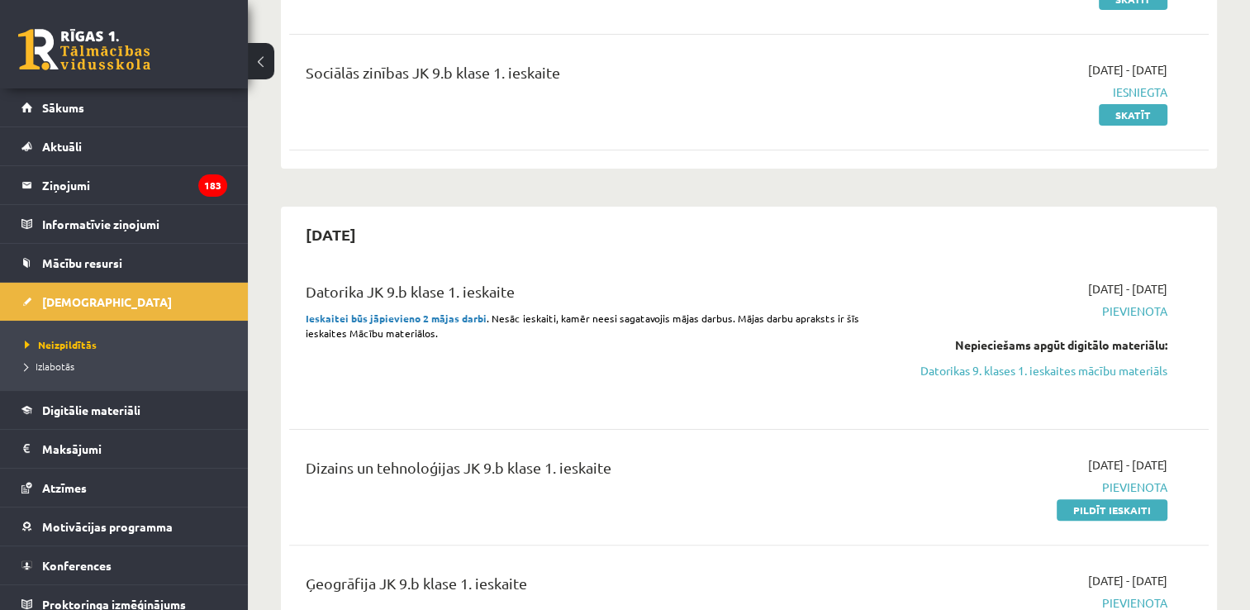
scroll to position [330, 0]
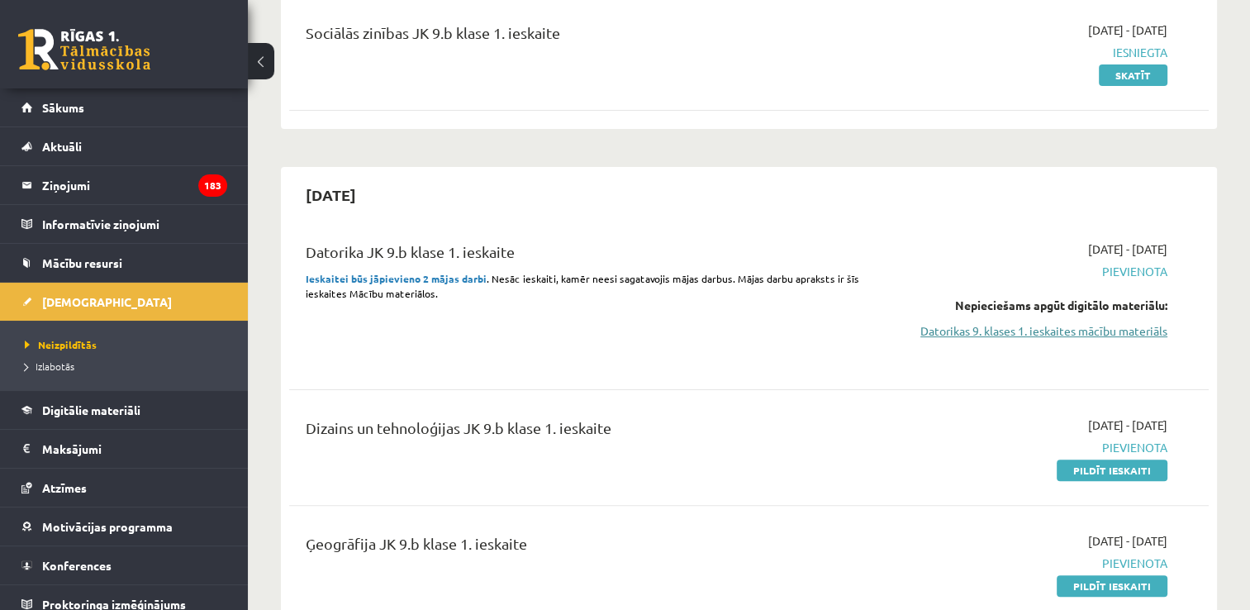
click at [1051, 335] on link "Datorikas 9. klases 1. ieskaites mācību materiāls" at bounding box center [1031, 330] width 271 height 17
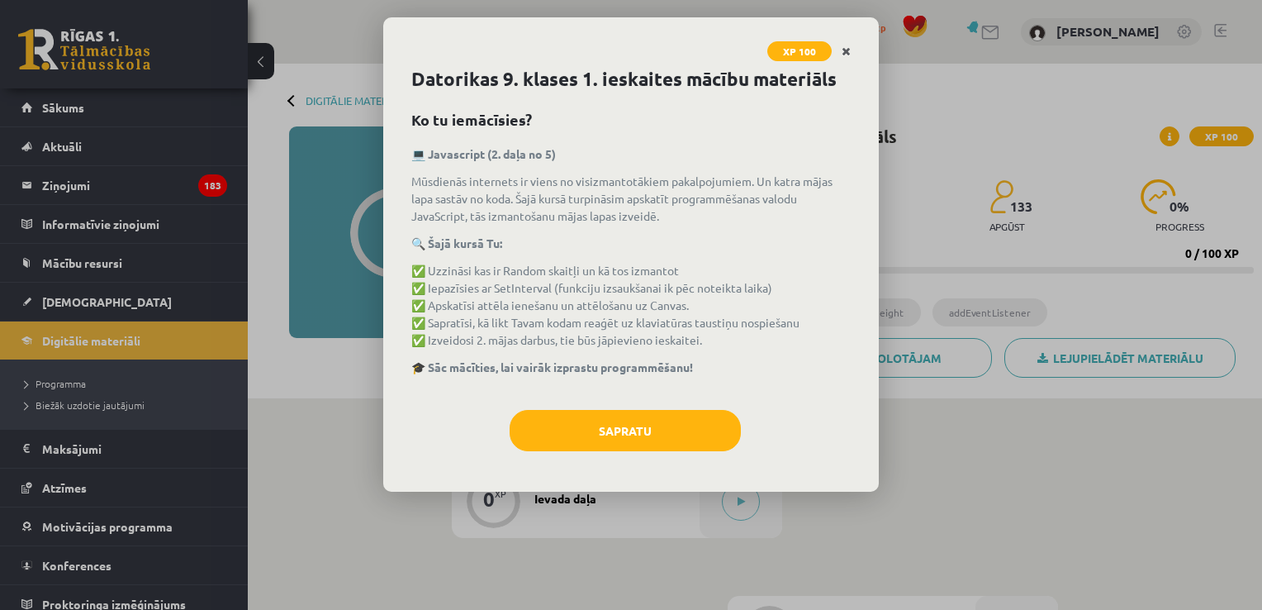
click at [845, 51] on icon "Close" at bounding box center [846, 52] width 9 height 12
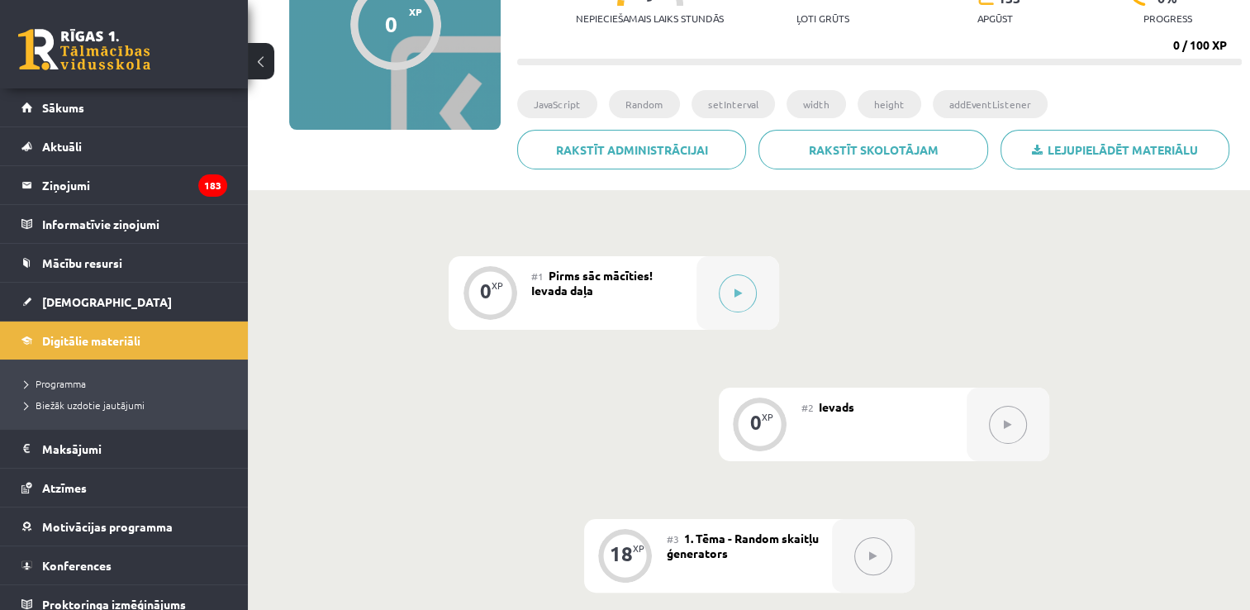
scroll to position [83, 0]
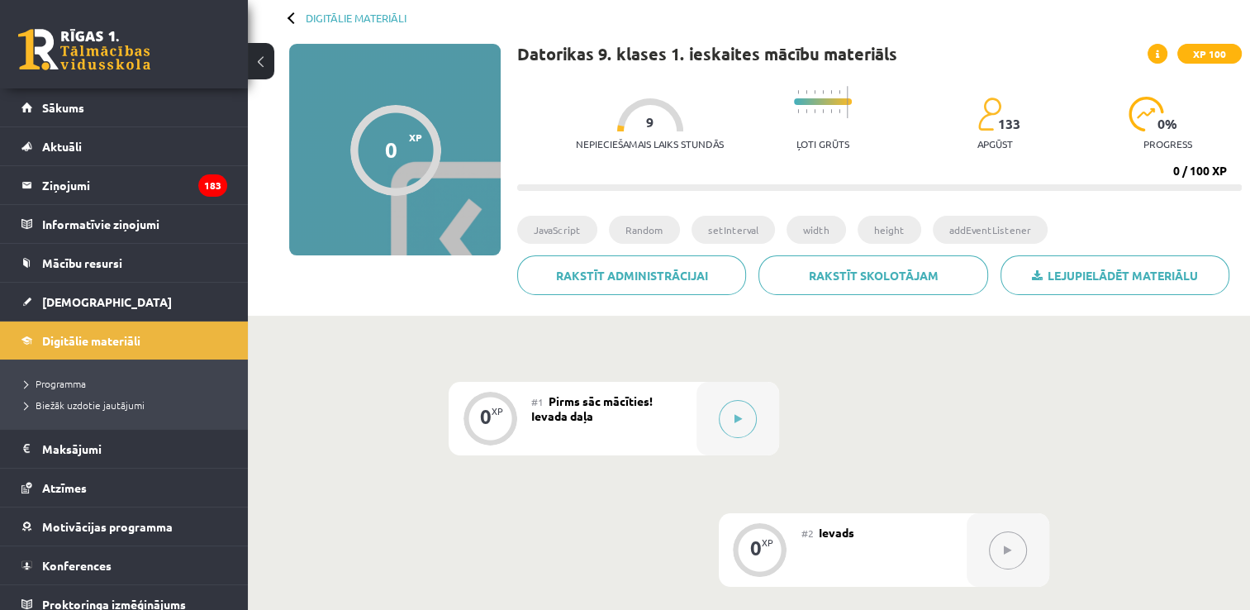
click at [278, 12] on div "Digitālie materiāli 0 XP XP 100 0 / 100 XP Datorikas 9. klases 1. ieskaites māc…" at bounding box center [749, 148] width 1002 height 335
click at [293, 15] on div at bounding box center [293, 18] width 12 height 12
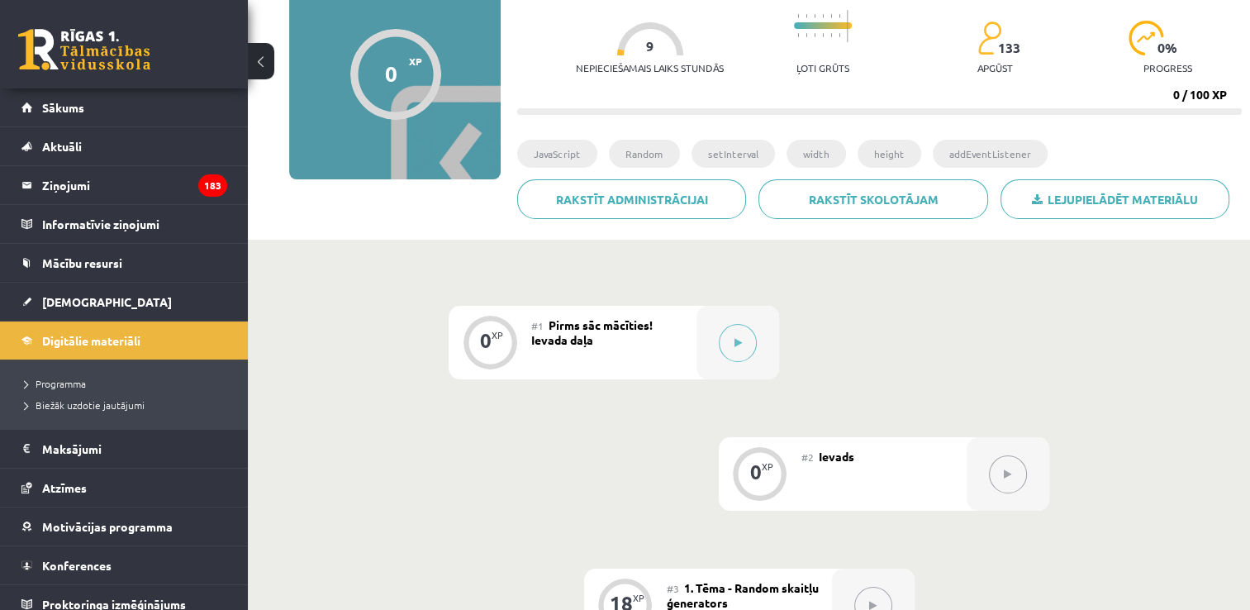
scroll to position [165, 0]
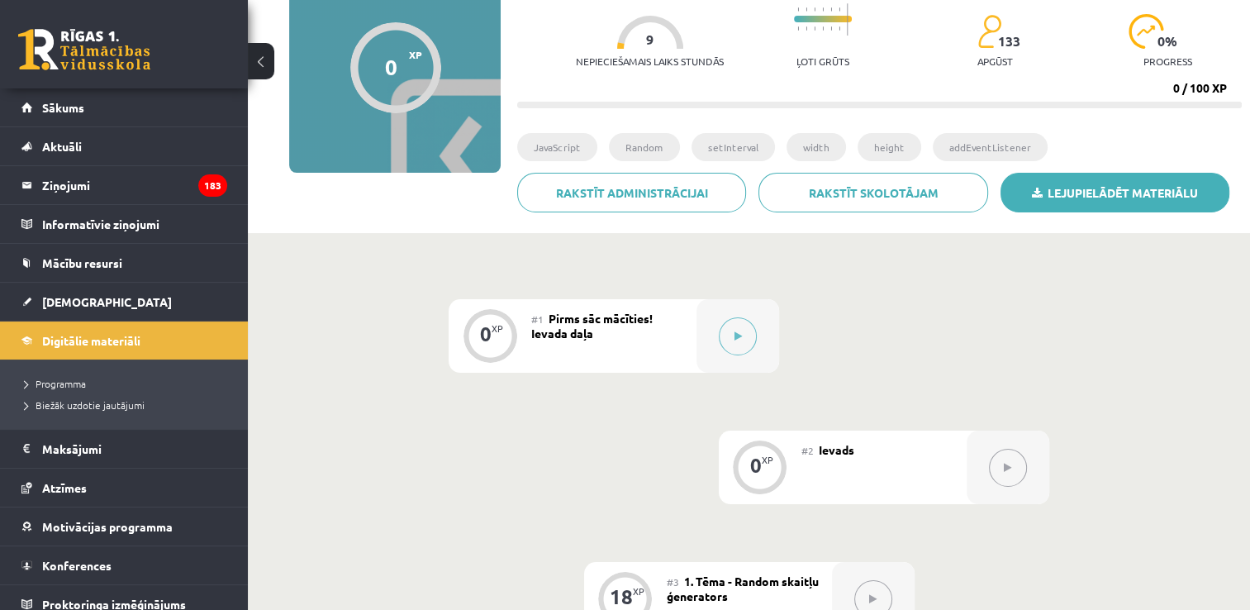
click at [1090, 192] on link "Lejupielādēt materiālu" at bounding box center [1114, 193] width 229 height 40
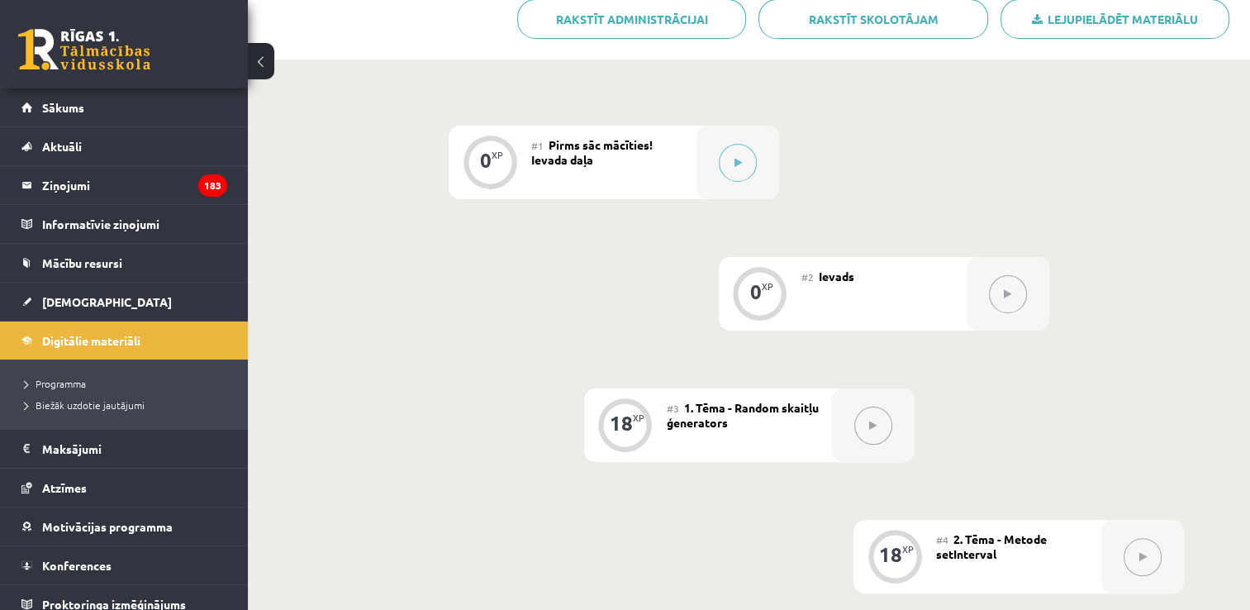
scroll to position [325, 0]
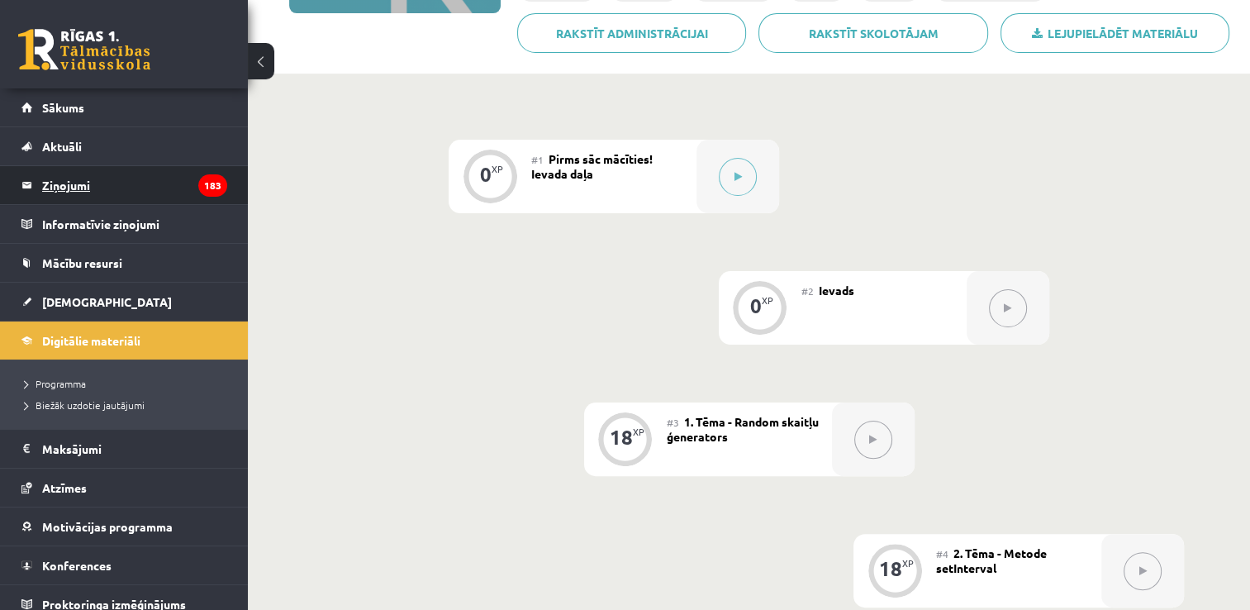
click at [83, 183] on legend "Ziņojumi 183" at bounding box center [134, 185] width 185 height 38
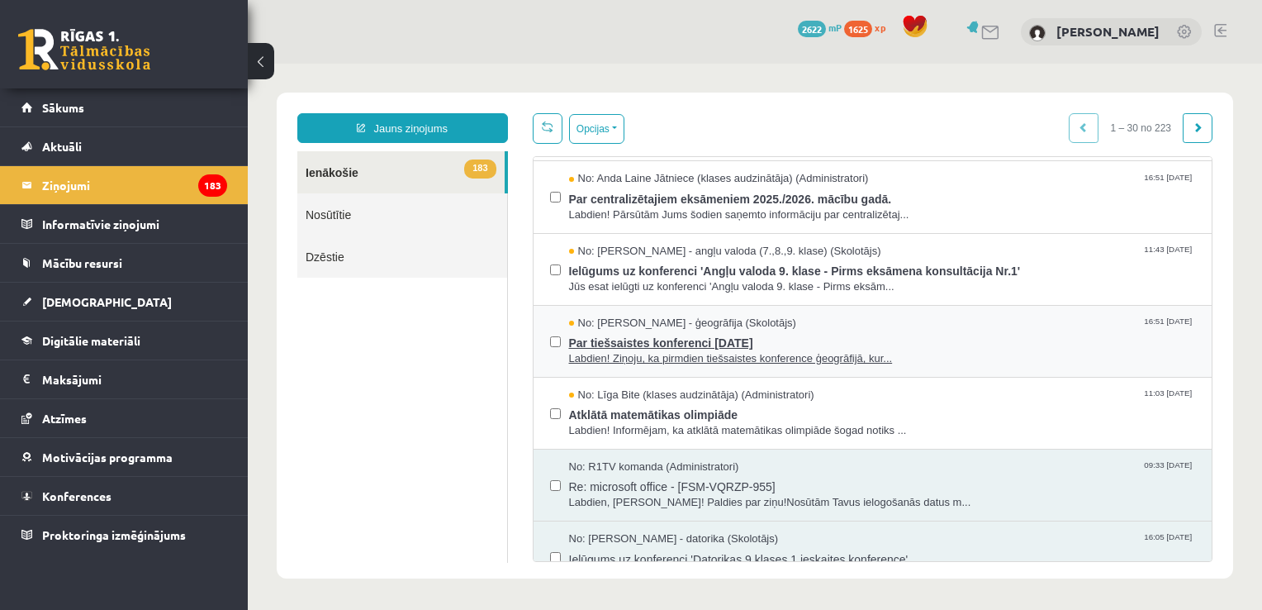
scroll to position [248, 0]
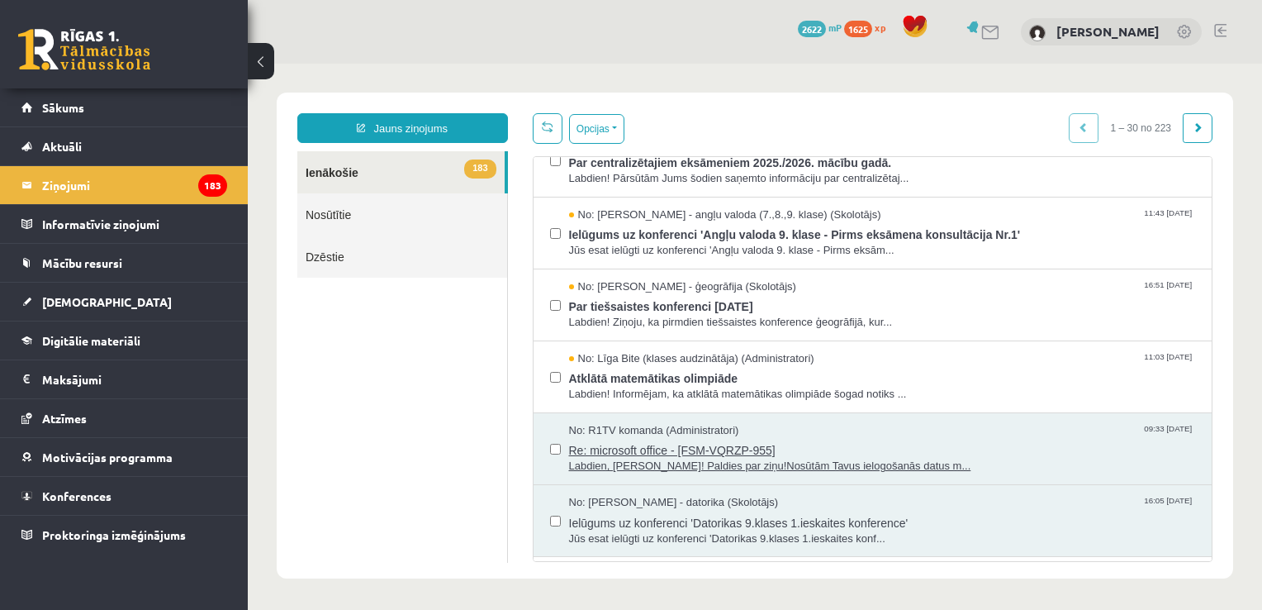
click at [660, 454] on span "Re: microsoft office - [FSM-VQRZP-955]" at bounding box center [882, 448] width 627 height 21
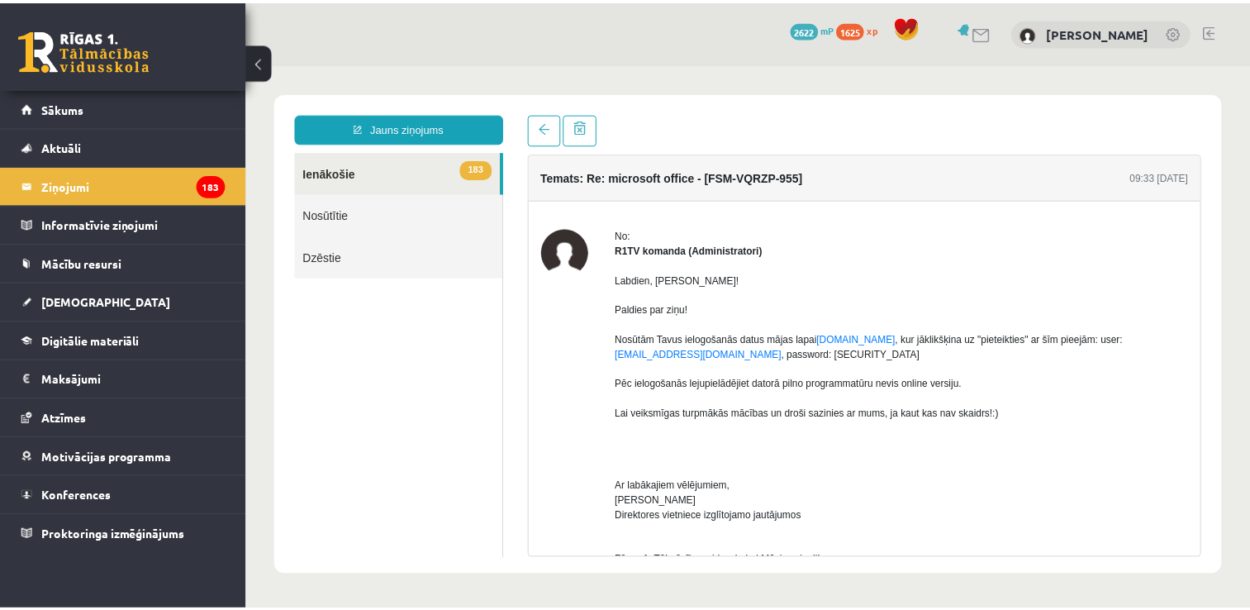
scroll to position [0, 0]
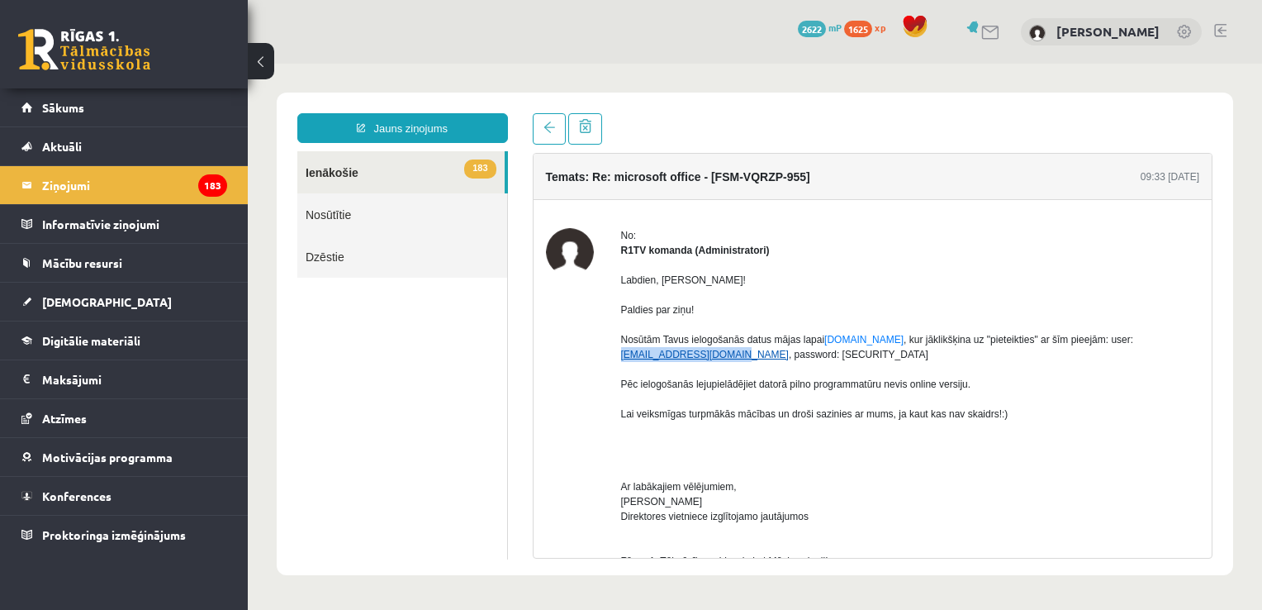
drag, startPoint x: 715, startPoint y: 349, endPoint x: 623, endPoint y: 358, distance: 93.0
click at [623, 358] on p "Labdien, Danila! Paldies par ziņu! Nosūtām Tavus ielogošanās datus mājas lapai …" at bounding box center [910, 347] width 579 height 149
copy span "danila.suslovs@r1tv.lv"
click at [78, 112] on span "Sākums" at bounding box center [63, 107] width 42 height 15
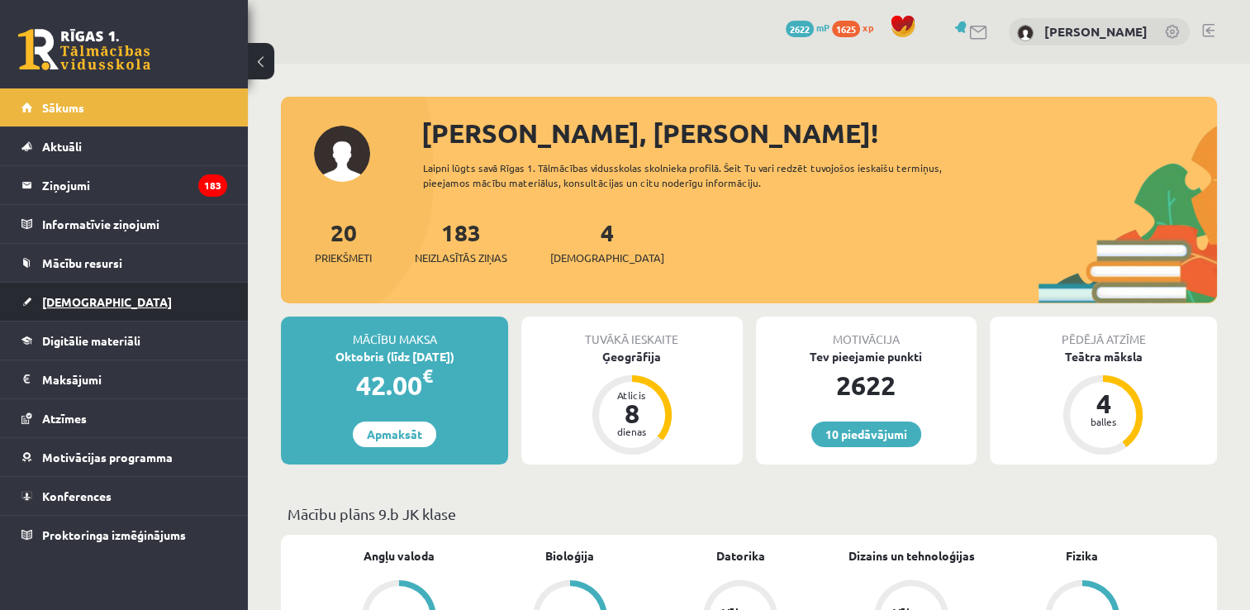
click at [86, 306] on link "[DEMOGRAPHIC_DATA]" at bounding box center [124, 301] width 206 height 38
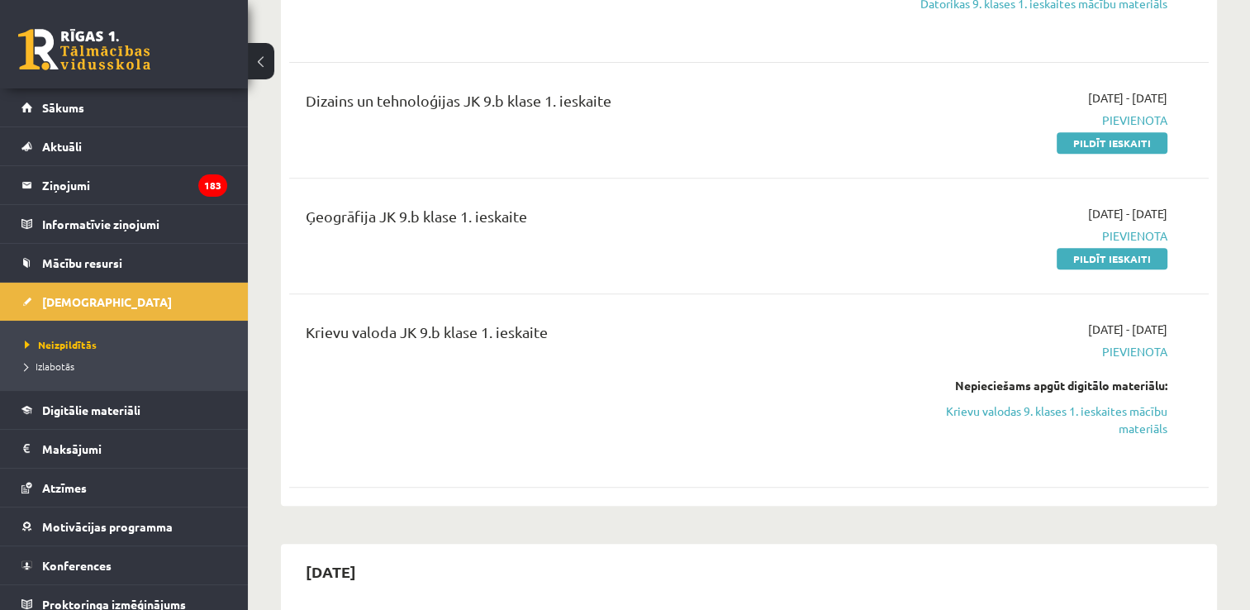
scroll to position [661, 0]
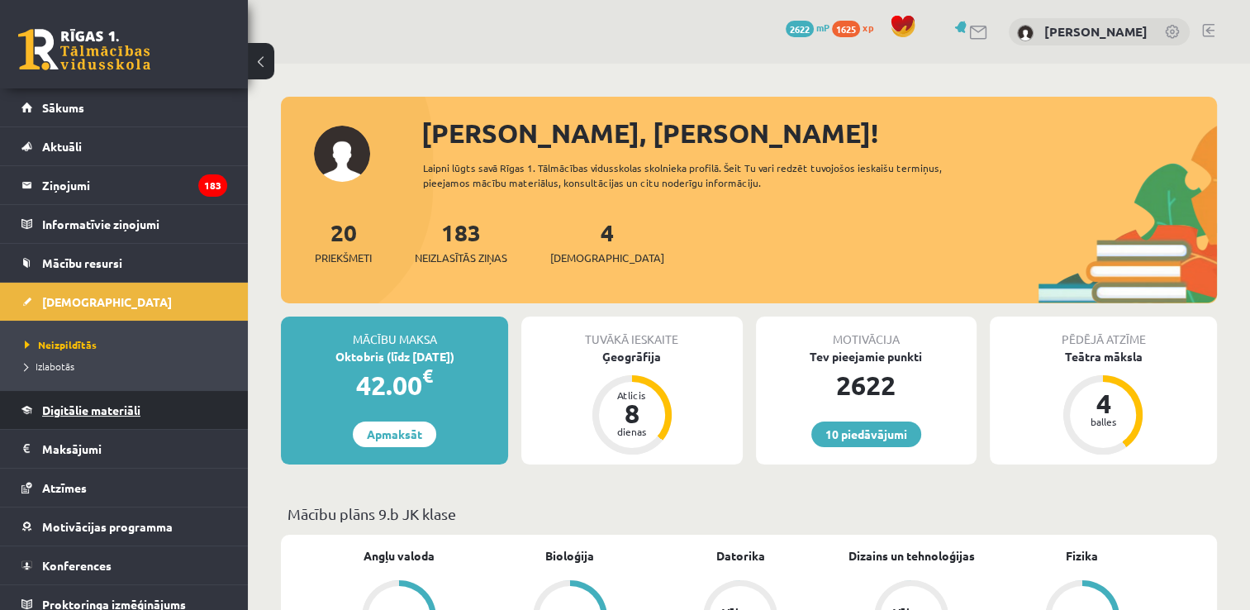
click at [99, 409] on span "Digitālie materiāli" at bounding box center [91, 409] width 98 height 15
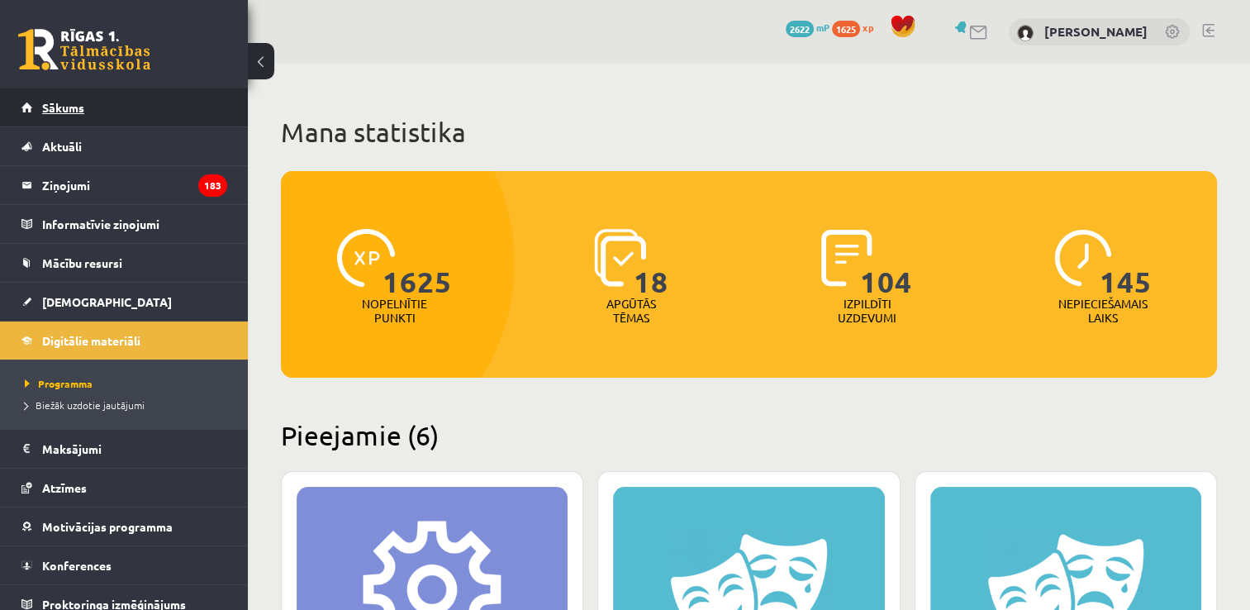
click at [66, 102] on span "Sākums" at bounding box center [63, 107] width 42 height 15
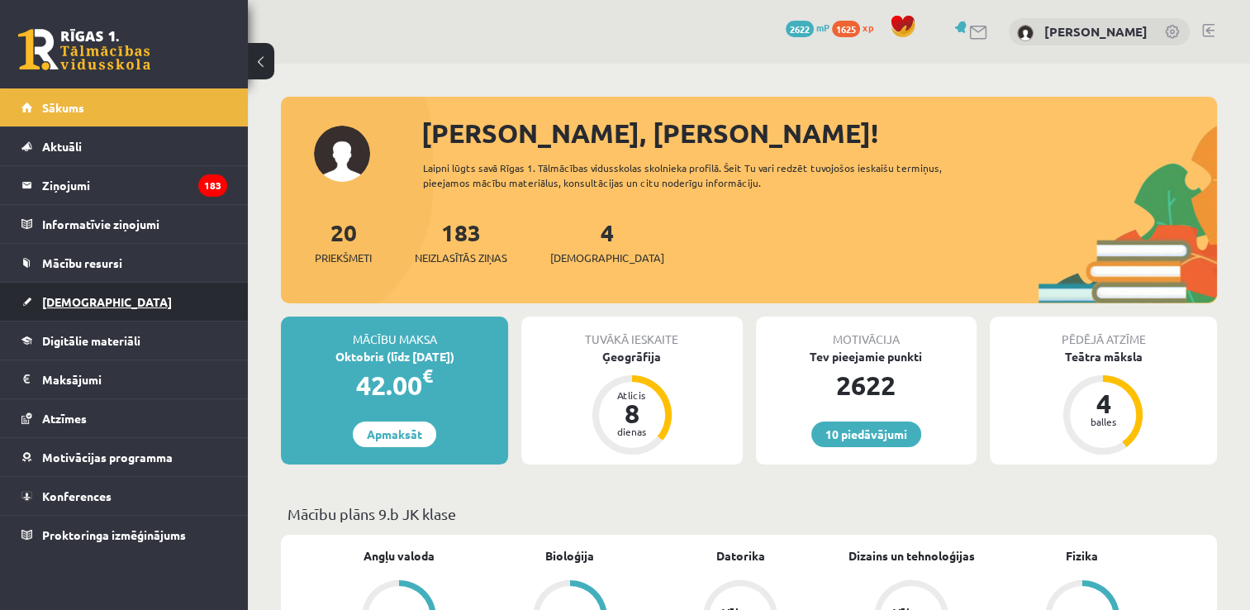
click at [89, 299] on span "[DEMOGRAPHIC_DATA]" at bounding box center [107, 301] width 130 height 15
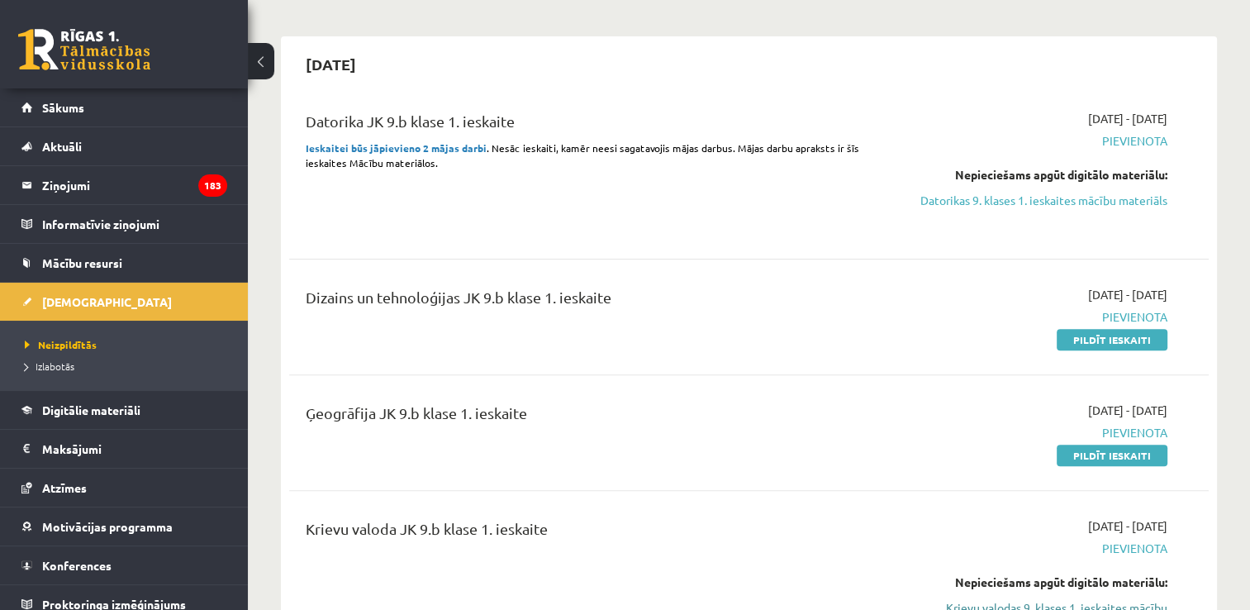
scroll to position [413, 0]
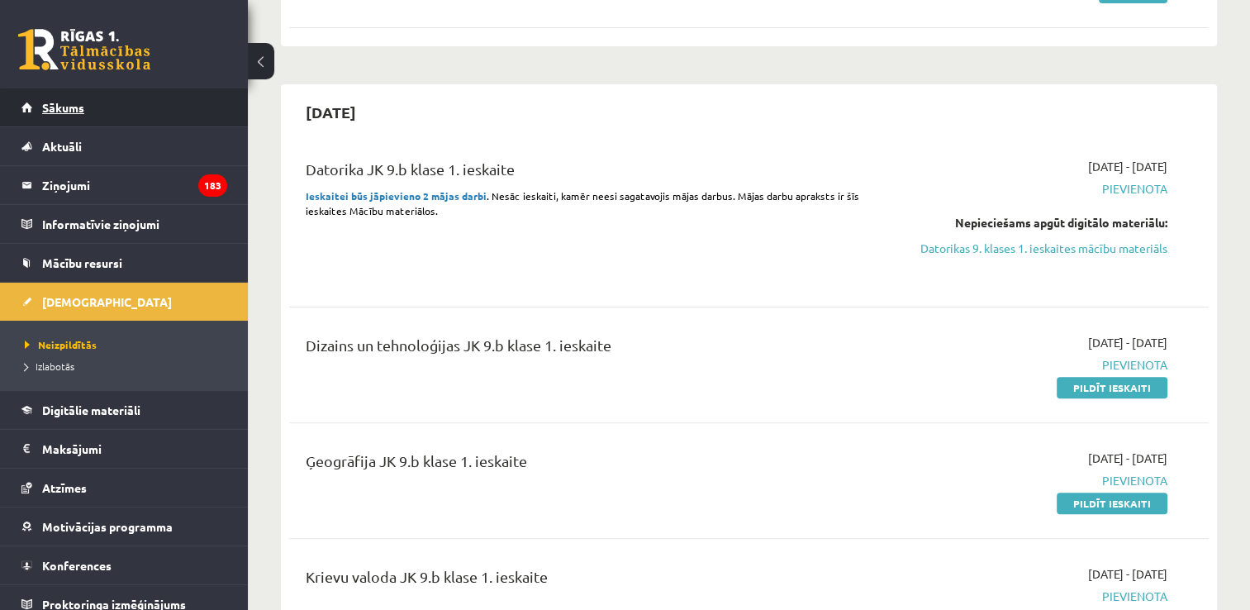
click at [63, 112] on span "Sākums" at bounding box center [63, 107] width 42 height 15
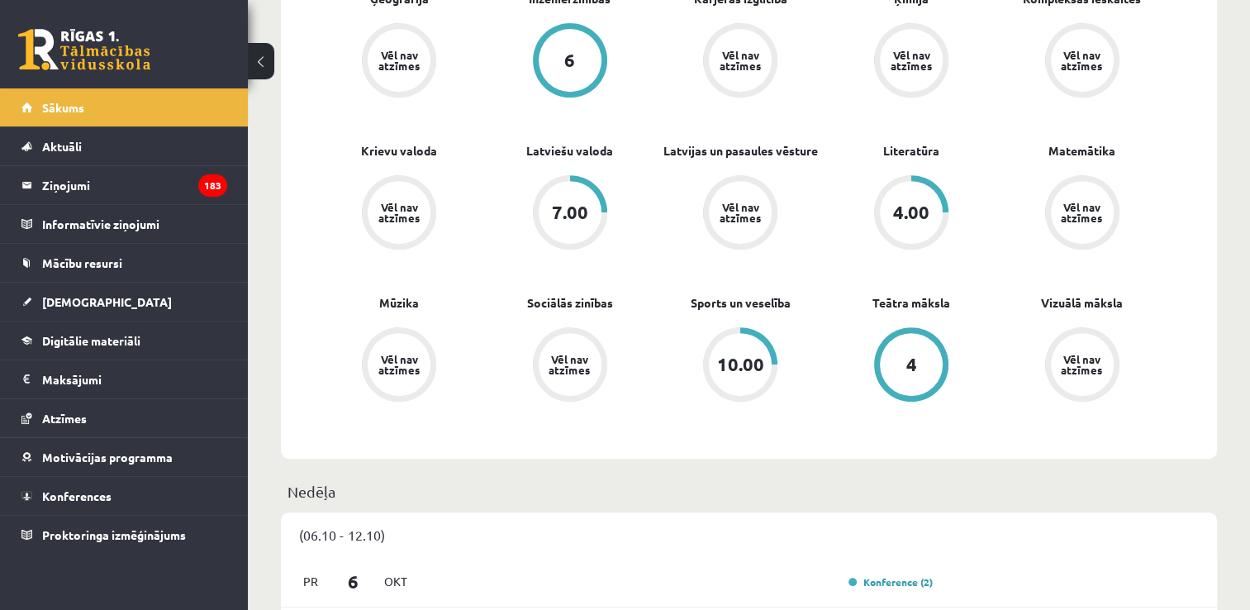
scroll to position [509, 0]
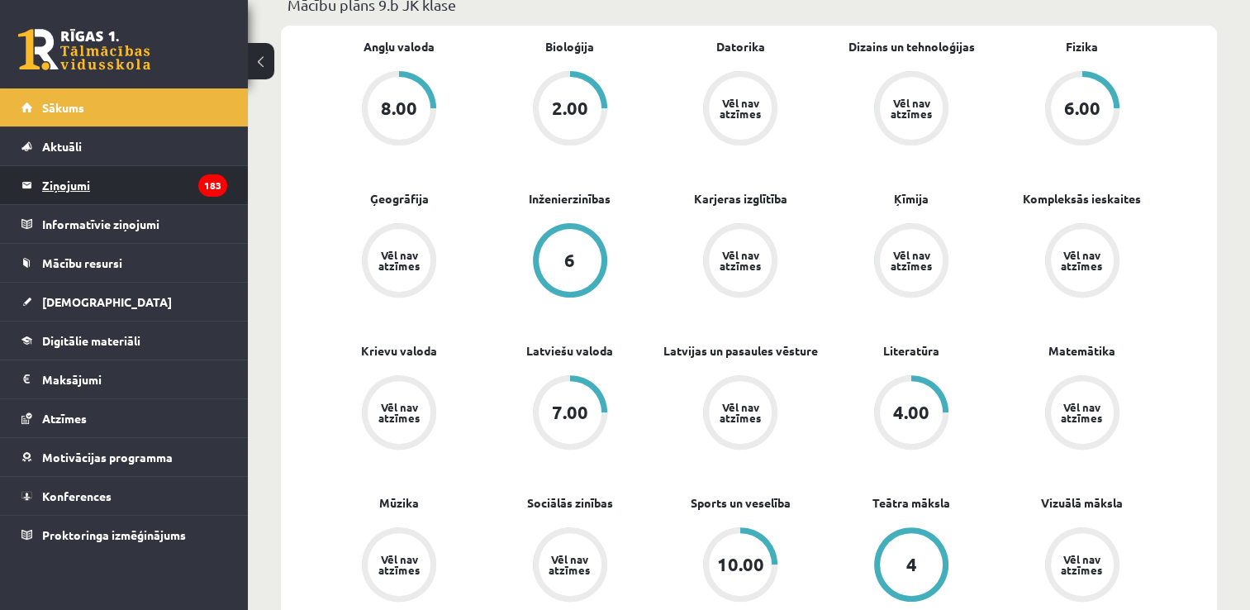
click at [73, 180] on legend "Ziņojumi 183" at bounding box center [134, 185] width 185 height 38
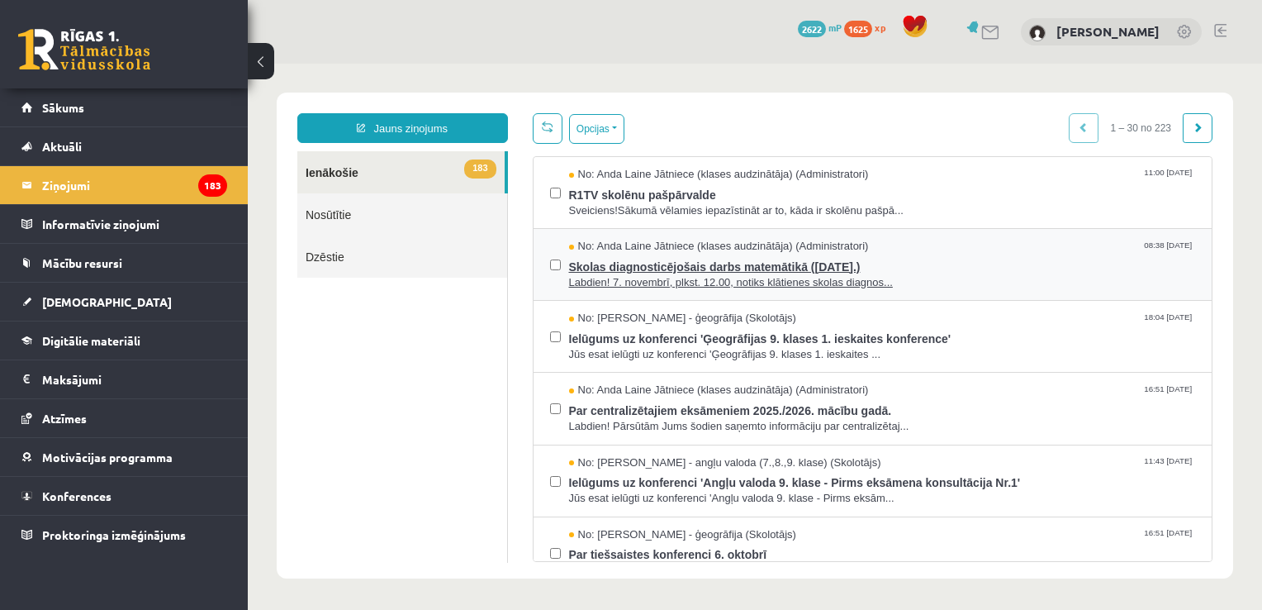
click at [682, 264] on span "Skolas diagnosticējošais darbs matemātikā ([DATE].)" at bounding box center [882, 264] width 627 height 21
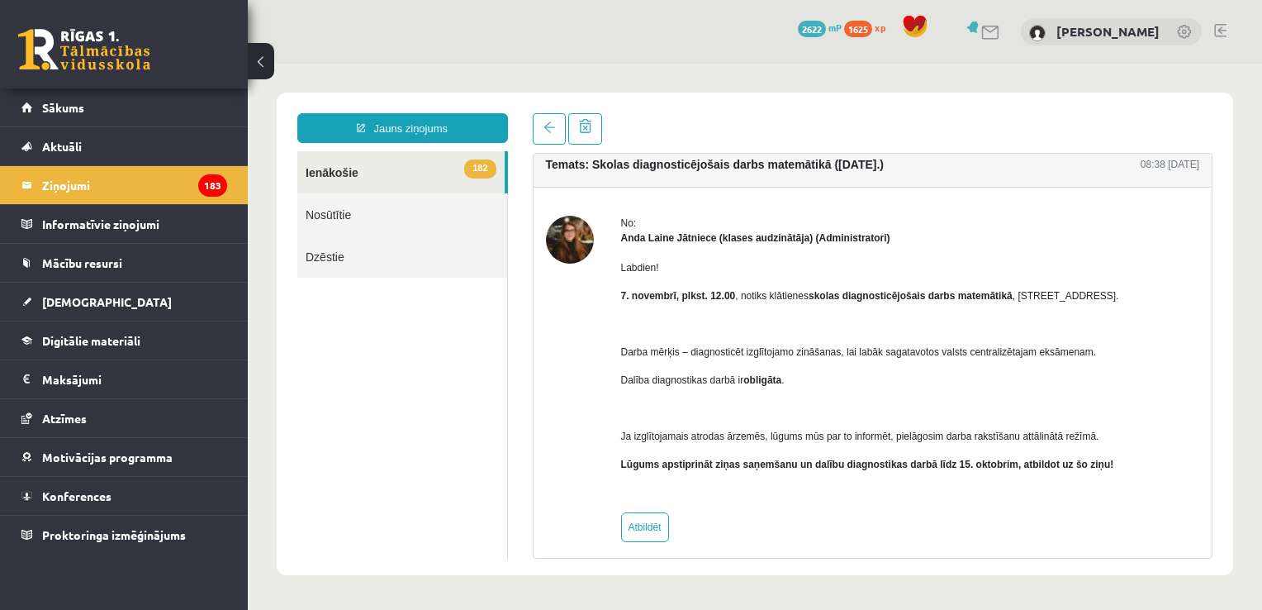
scroll to position [23, 0]
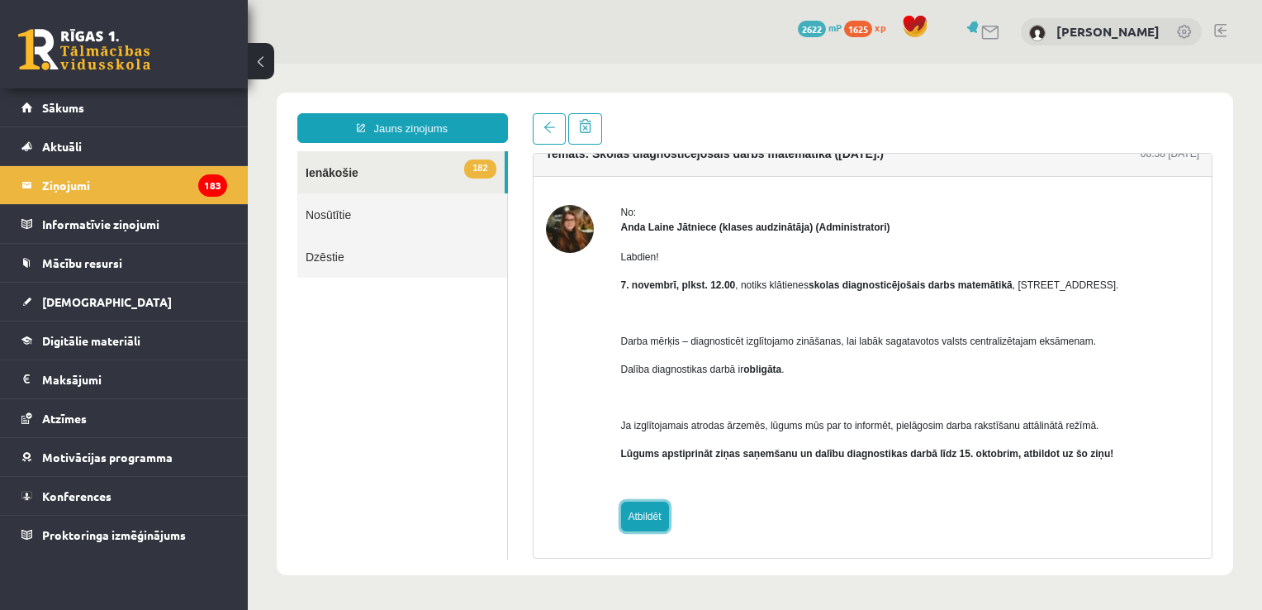
click at [644, 515] on link "Atbildēt" at bounding box center [645, 516] width 48 height 30
type input "**********"
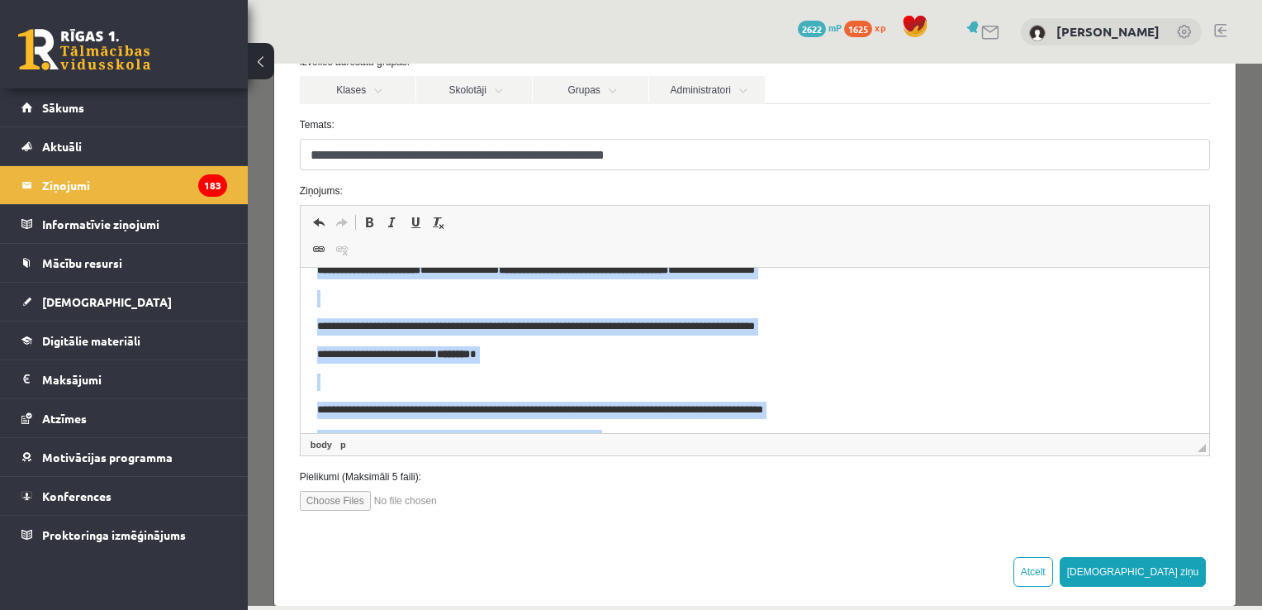
scroll to position [135, 0]
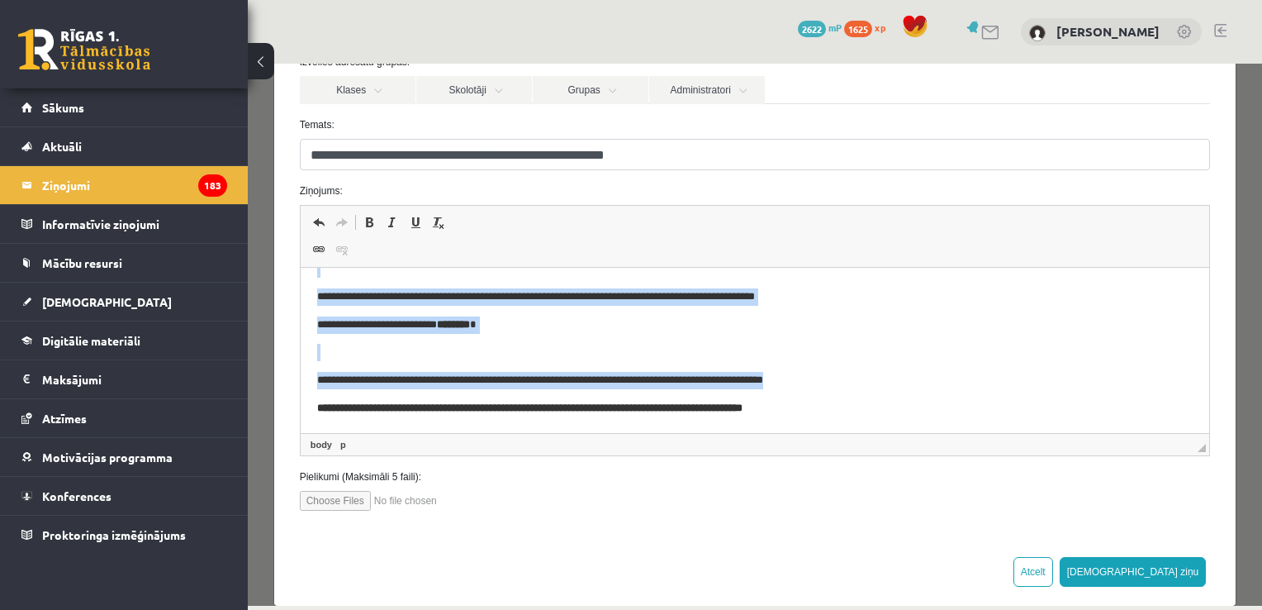
drag, startPoint x: 311, startPoint y: 316, endPoint x: 834, endPoint y: 367, distance: 525.4
click at [834, 367] on html "**********" at bounding box center [754, 282] width 909 height 301
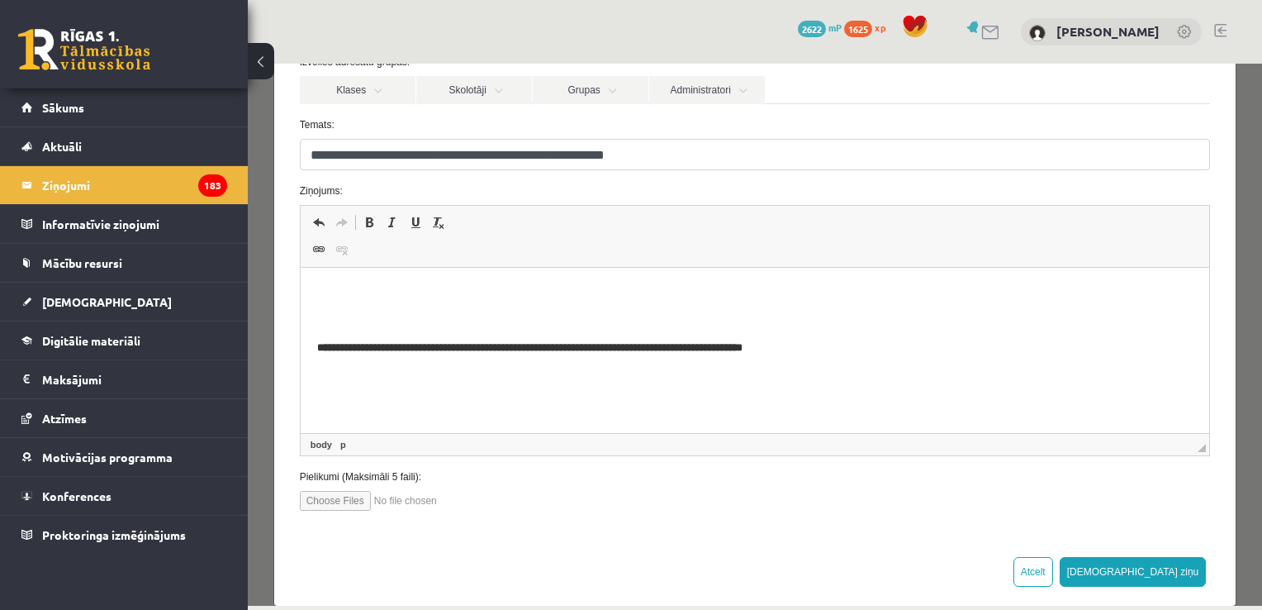
scroll to position [0, 0]
click at [366, 350] on b "**********" at bounding box center [528, 347] width 425 height 11
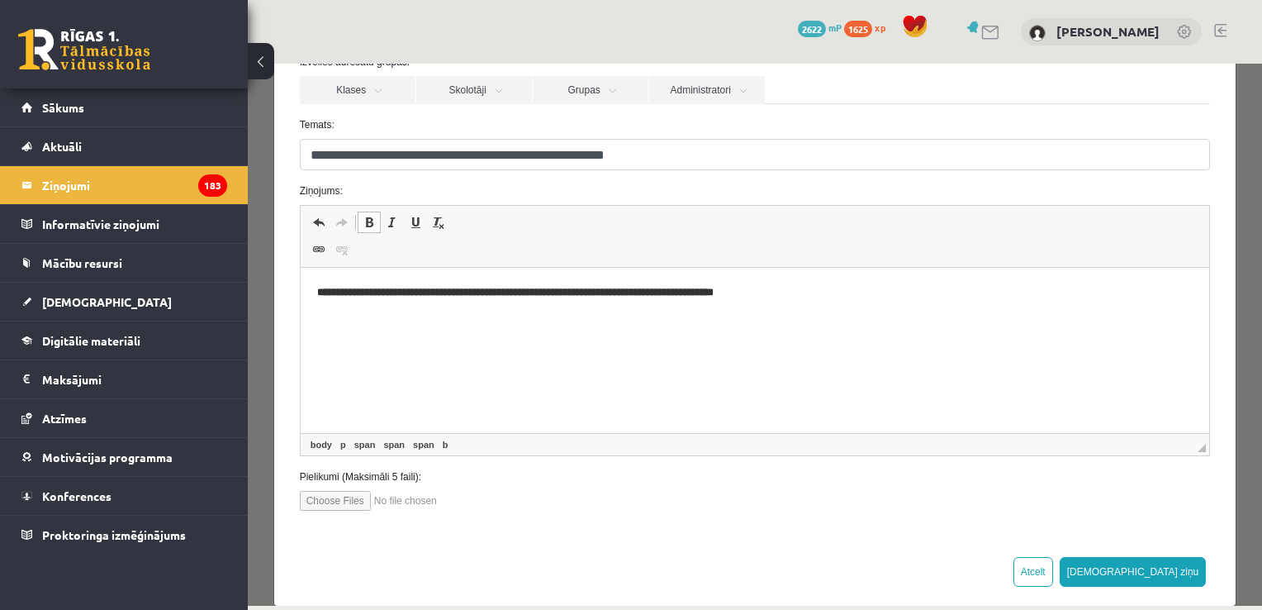
click at [373, 289] on b "**********" at bounding box center [514, 292] width 396 height 11
click at [401, 293] on b "**********" at bounding box center [512, 292] width 392 height 11
click at [776, 294] on p "**********" at bounding box center [748, 292] width 865 height 17
drag, startPoint x: 307, startPoint y: 291, endPoint x: 594, endPoint y: 275, distance: 287.1
click at [594, 275] on html "**********" at bounding box center [754, 293] width 909 height 50
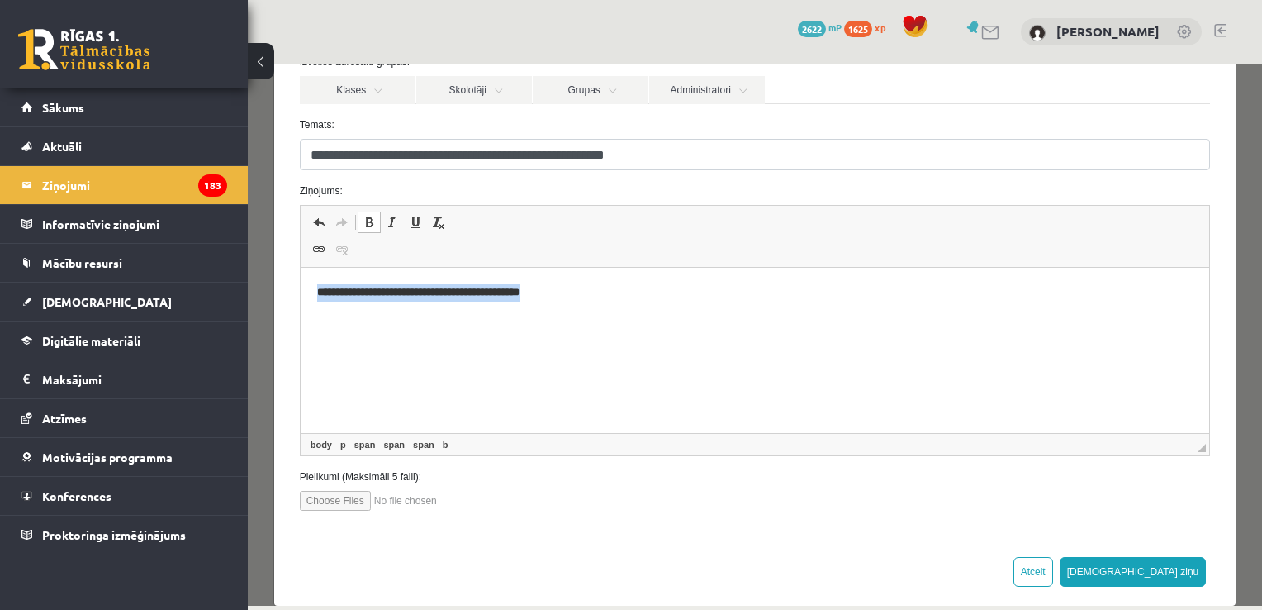
click at [368, 217] on span at bounding box center [369, 222] width 13 height 13
click at [394, 318] on html "**********" at bounding box center [754, 293] width 909 height 50
click at [519, 294] on span "**********" at bounding box center [417, 292] width 202 height 11
click at [438, 293] on span "**********" at bounding box center [415, 292] width 198 height 11
click at [367, 295] on span "**********" at bounding box center [415, 292] width 198 height 11
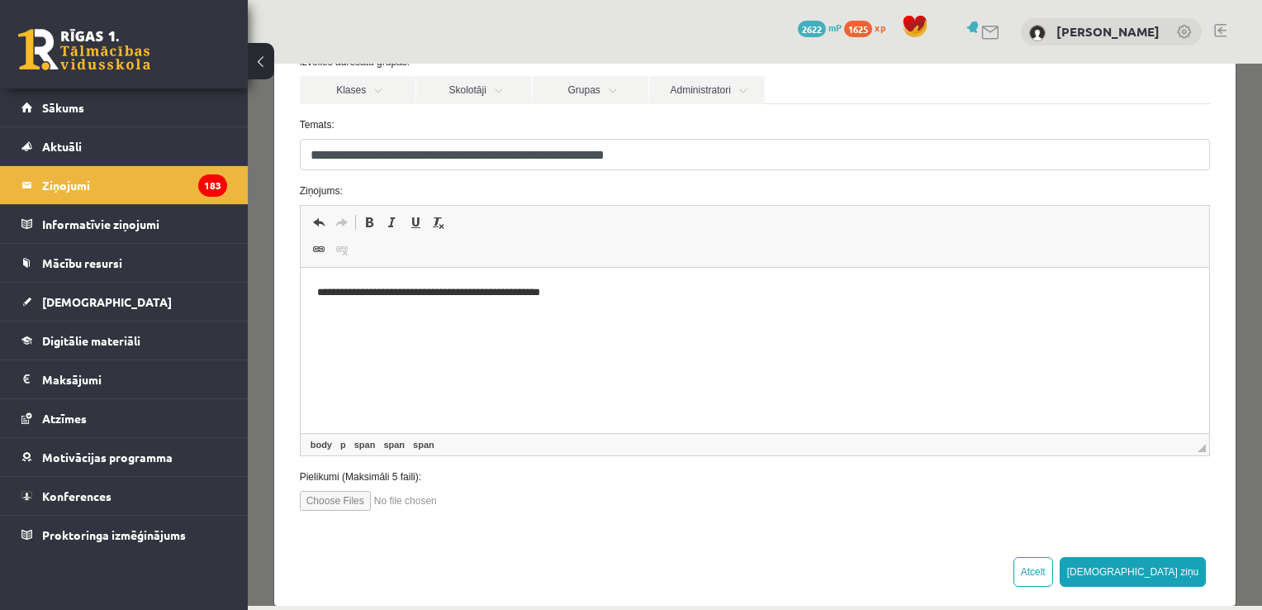
click at [591, 292] on p "**********" at bounding box center [748, 292] width 865 height 17
click at [1153, 571] on button "[DEMOGRAPHIC_DATA] ziņu" at bounding box center [1133, 572] width 147 height 30
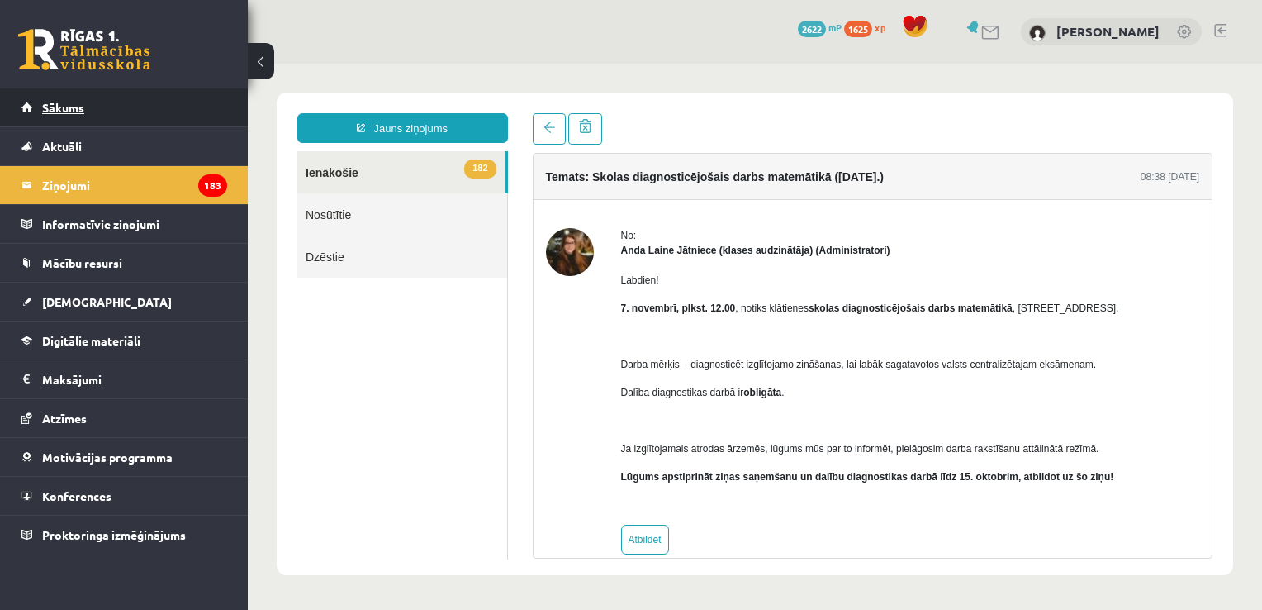
click at [64, 102] on span "Sākums" at bounding box center [63, 107] width 42 height 15
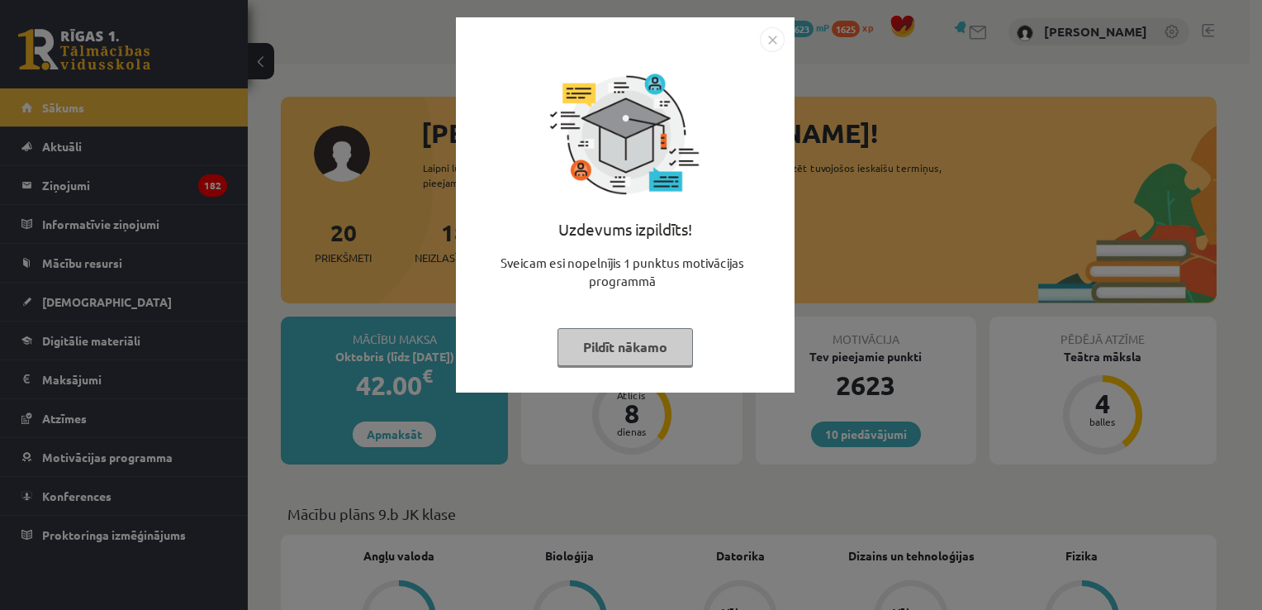
click at [771, 45] on img "Close" at bounding box center [772, 39] width 25 height 25
